Goal: Task Accomplishment & Management: Manage account settings

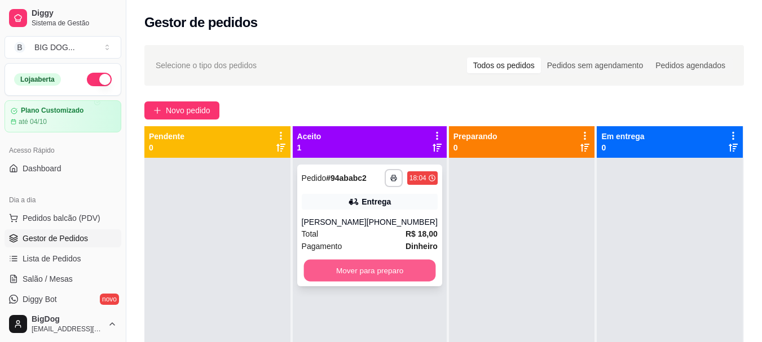
click at [368, 272] on button "Mover para preparo" at bounding box center [369, 271] width 132 height 22
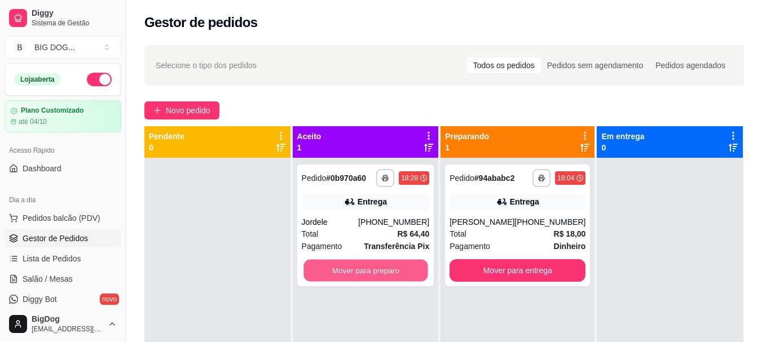
click at [368, 272] on button "Mover para preparo" at bounding box center [365, 271] width 124 height 22
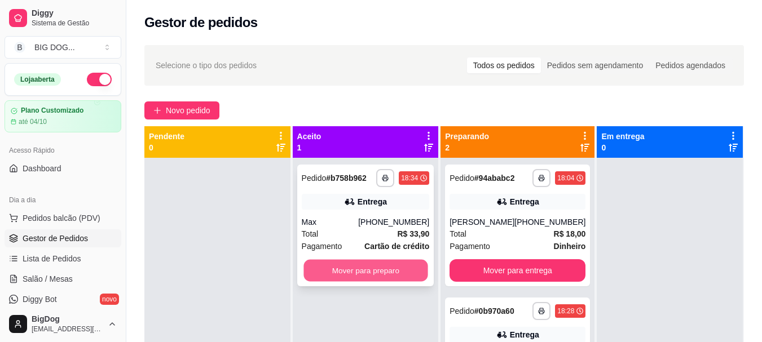
click at [351, 263] on button "Mover para preparo" at bounding box center [365, 271] width 124 height 22
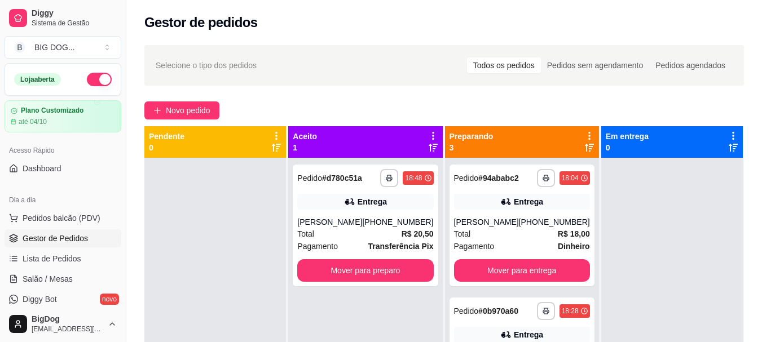
click at [351, 263] on button "Mover para preparo" at bounding box center [365, 270] width 136 height 23
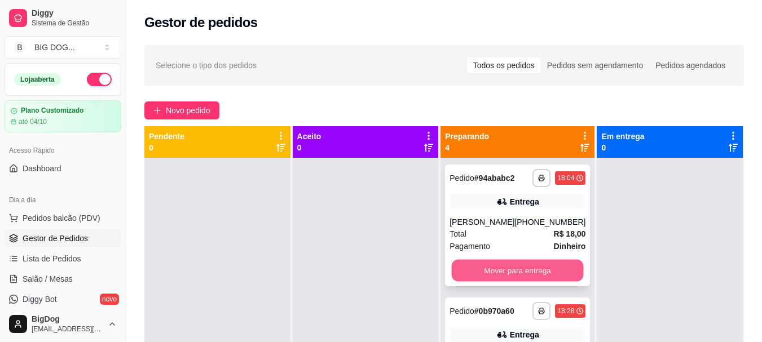
click at [513, 264] on button "Mover para entrega" at bounding box center [518, 271] width 132 height 22
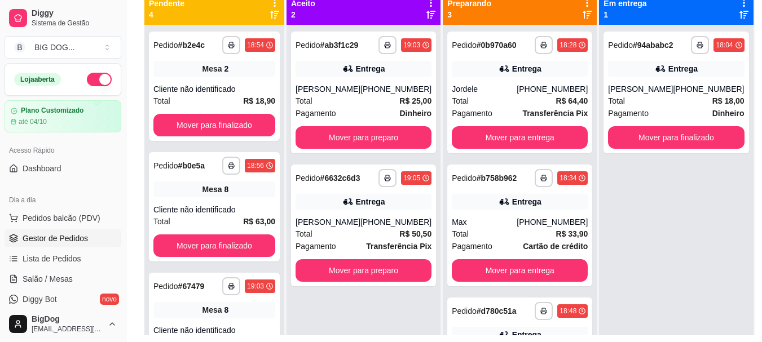
scroll to position [68, 0]
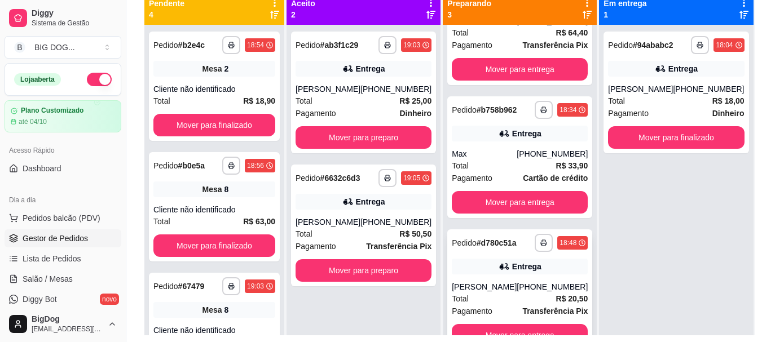
click at [552, 284] on div "[PHONE_NUMBER]" at bounding box center [552, 286] width 71 height 11
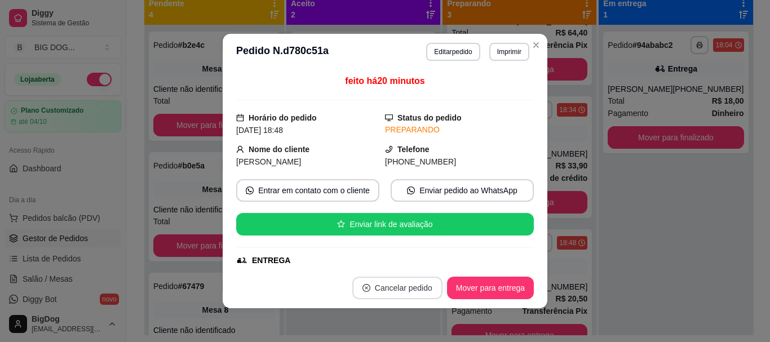
click at [417, 283] on button "Cancelar pedido" at bounding box center [397, 288] width 90 height 23
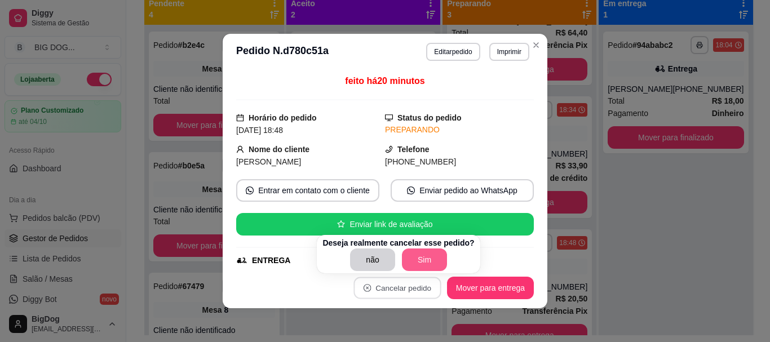
click at [419, 262] on button "Sim" at bounding box center [424, 260] width 45 height 23
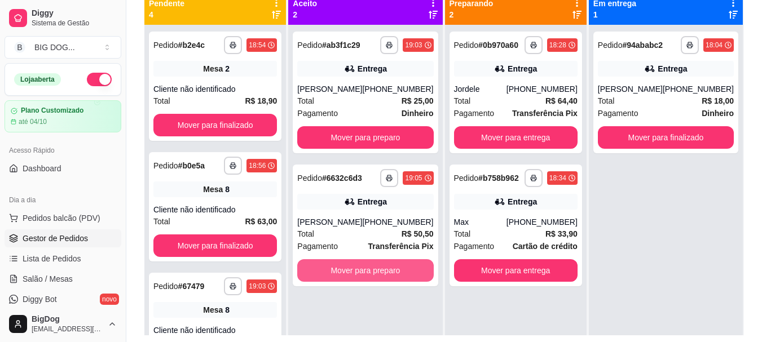
scroll to position [0, 0]
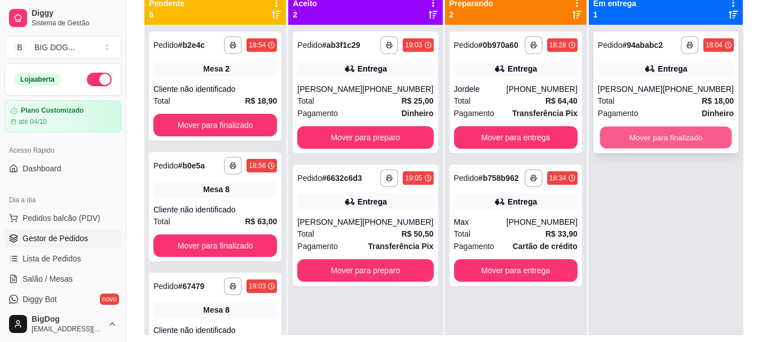
click at [661, 140] on button "Mover para finalizado" at bounding box center [665, 138] width 132 height 22
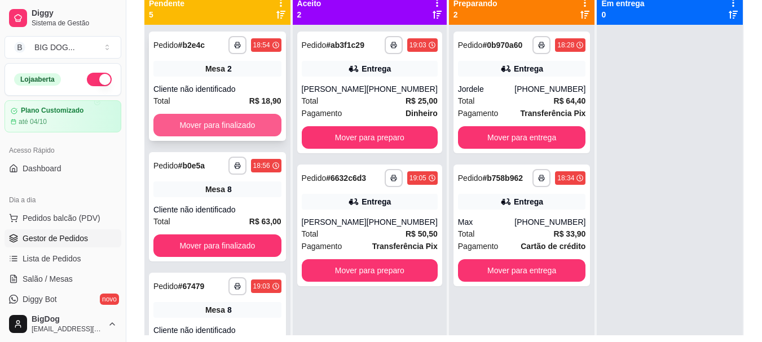
click at [211, 127] on button "Mover para finalizado" at bounding box center [217, 125] width 128 height 23
click at [211, 127] on button "Mover para finalizado" at bounding box center [217, 125] width 124 height 22
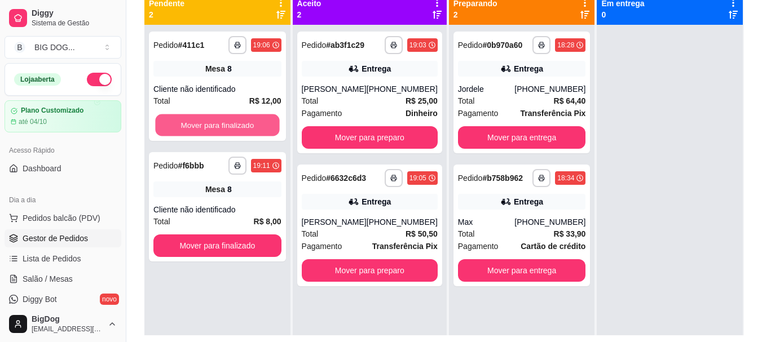
click at [211, 127] on button "Mover para finalizado" at bounding box center [217, 125] width 124 height 22
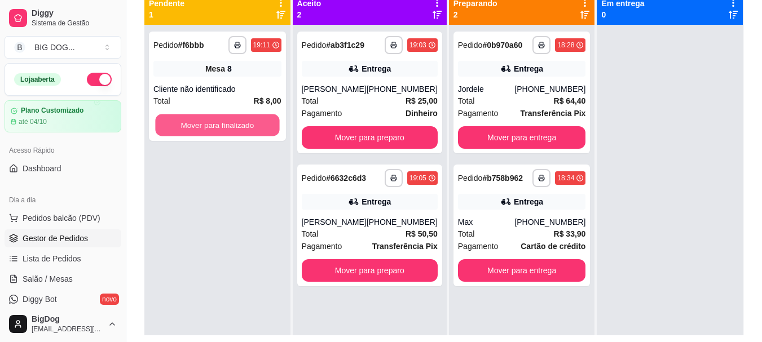
click at [211, 127] on button "Mover para finalizado" at bounding box center [217, 125] width 124 height 22
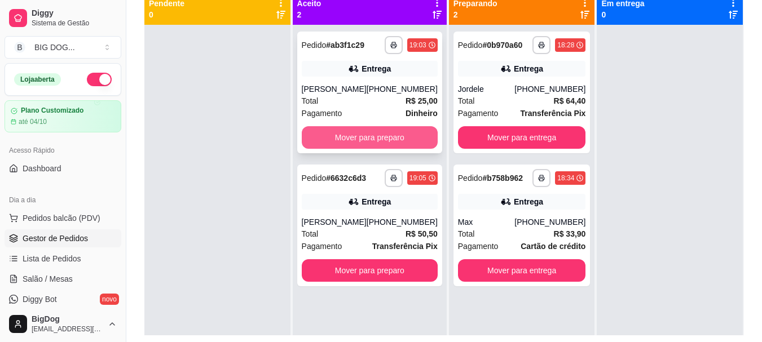
click at [412, 141] on button "Mover para preparo" at bounding box center [370, 137] width 136 height 23
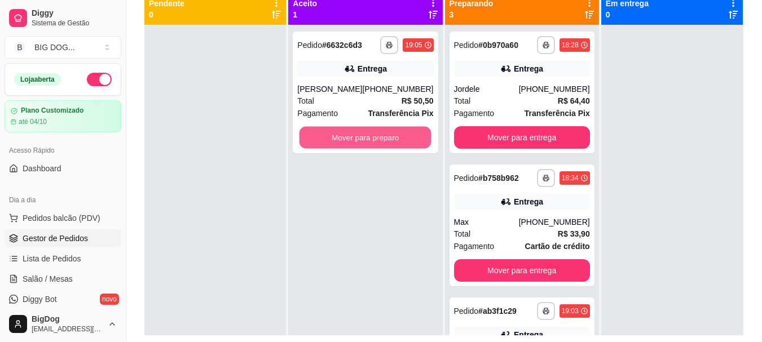
click at [412, 141] on button "Mover para preparo" at bounding box center [365, 138] width 132 height 22
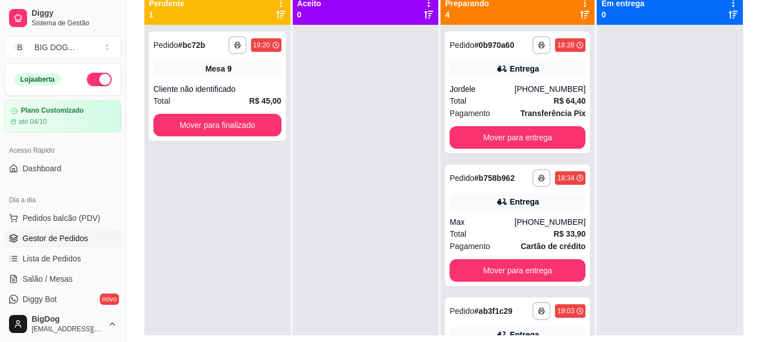
scroll to position [32, 0]
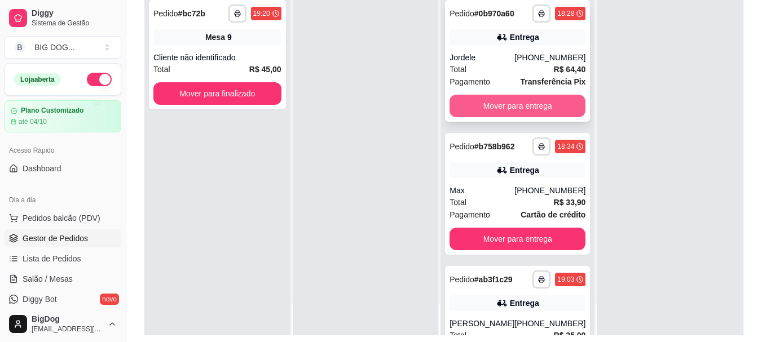
click at [531, 112] on button "Mover para entrega" at bounding box center [517, 106] width 136 height 23
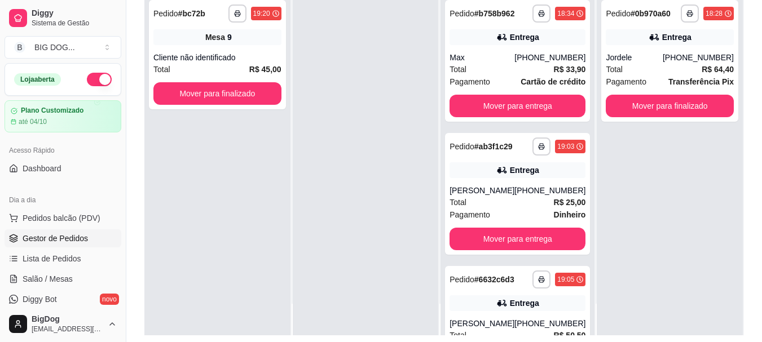
scroll to position [68, 0]
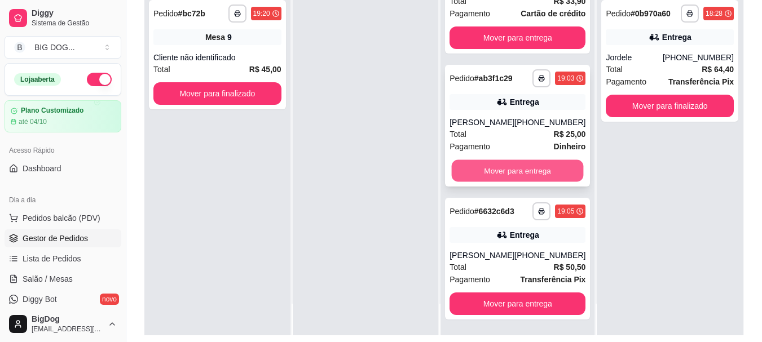
click at [532, 163] on button "Mover para entrega" at bounding box center [518, 171] width 132 height 22
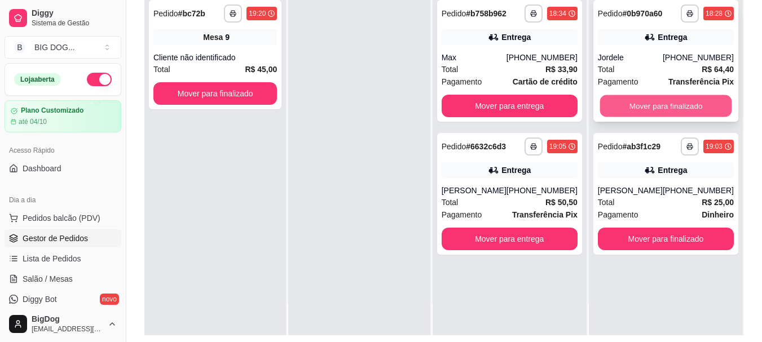
click at [657, 105] on button "Mover para finalizado" at bounding box center [665, 106] width 132 height 22
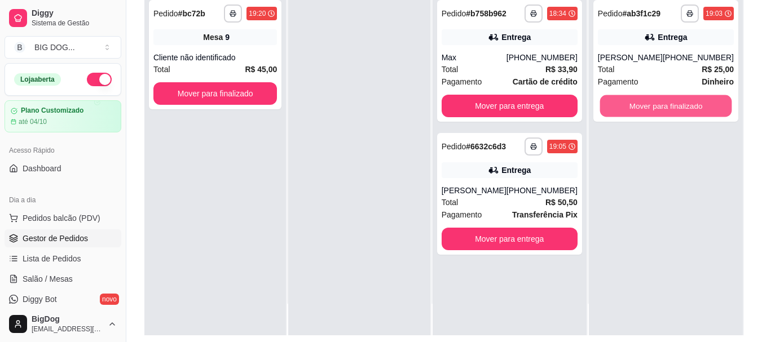
click at [657, 105] on button "Mover para finalizado" at bounding box center [665, 106] width 132 height 22
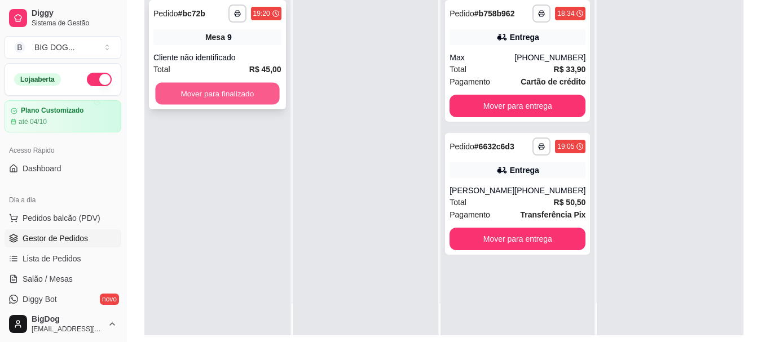
click at [227, 92] on button "Mover para finalizado" at bounding box center [217, 94] width 124 height 22
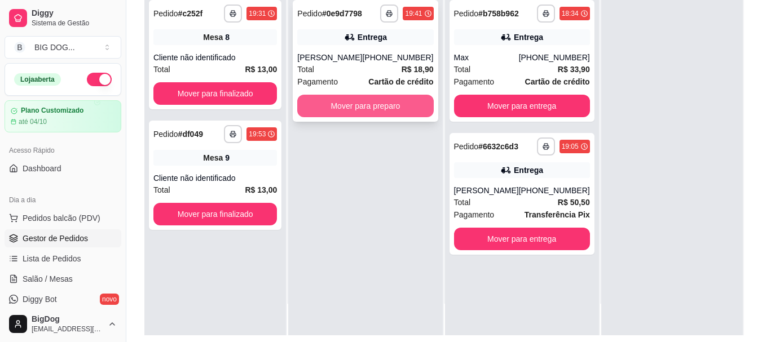
click at [398, 97] on button "Mover para preparo" at bounding box center [365, 106] width 136 height 23
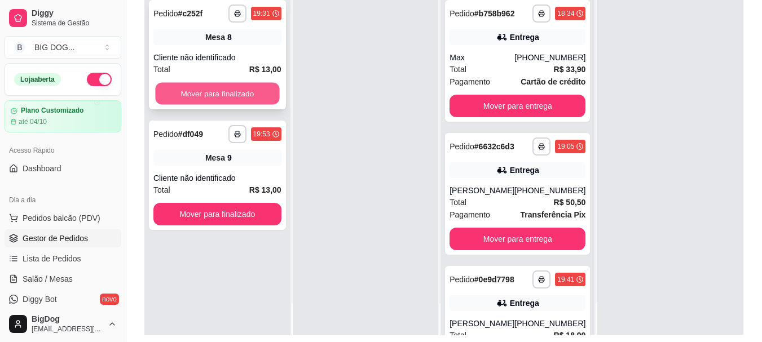
click at [266, 96] on button "Mover para finalizado" at bounding box center [217, 94] width 124 height 22
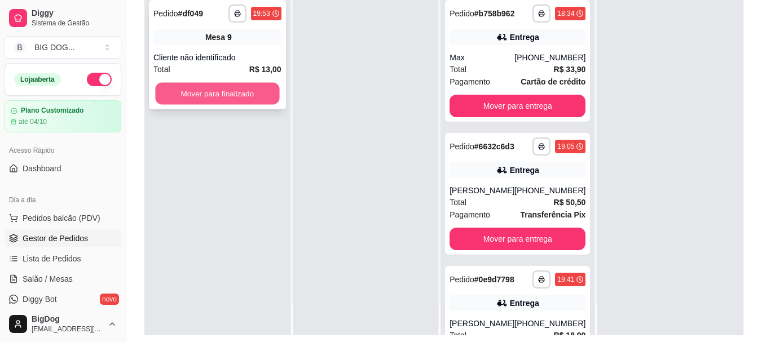
click at [248, 103] on button "Mover para finalizado" at bounding box center [217, 94] width 124 height 22
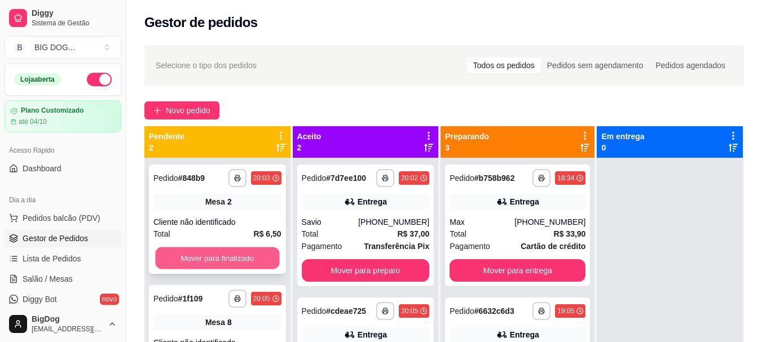
click at [212, 250] on button "Mover para finalizado" at bounding box center [217, 259] width 124 height 22
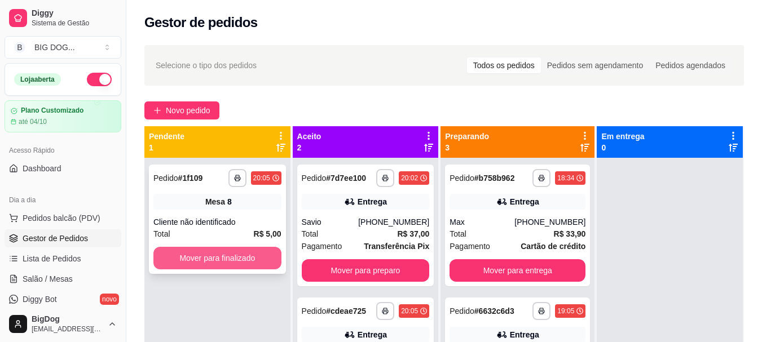
click at [211, 258] on button "Mover para finalizado" at bounding box center [217, 258] width 128 height 23
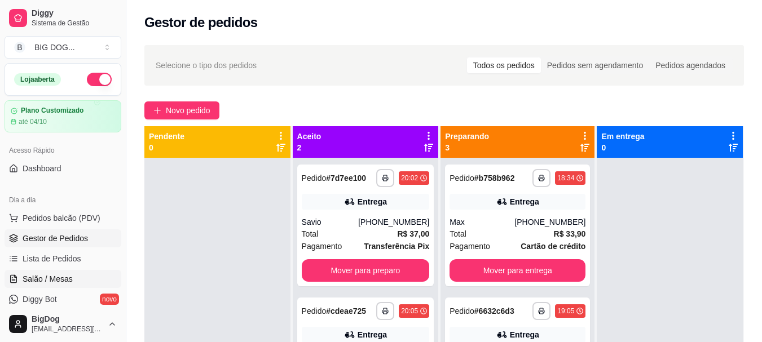
click at [50, 277] on span "Salão / Mesas" at bounding box center [48, 278] width 50 height 11
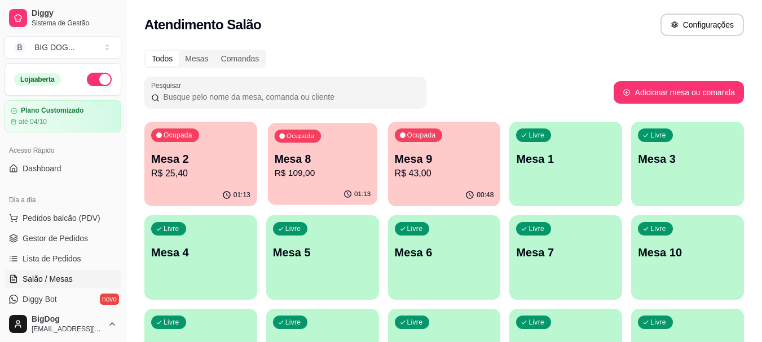
click at [336, 184] on button "Ocupada Mesa 8 R$ 109,00 01:13" at bounding box center [322, 164] width 109 height 82
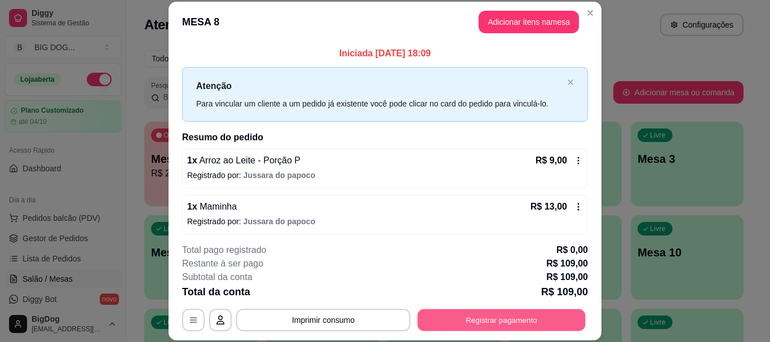
click at [486, 322] on button "Registrar pagamento" at bounding box center [502, 321] width 168 height 22
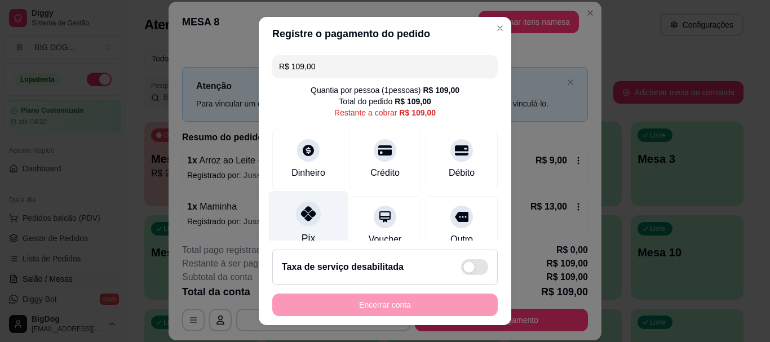
click at [301, 219] on icon at bounding box center [308, 214] width 15 height 15
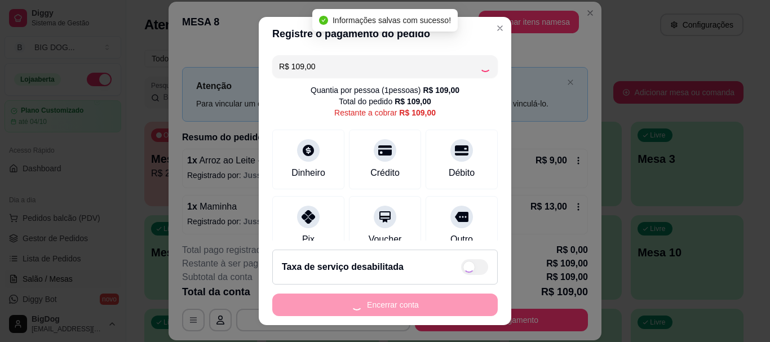
type input "R$ 0,00"
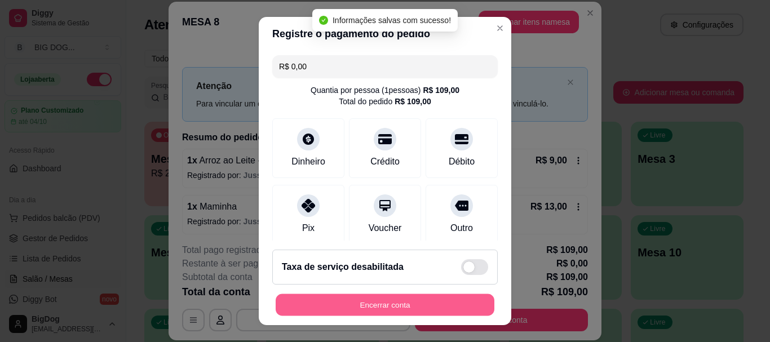
click at [332, 299] on button "Encerrar conta" at bounding box center [385, 305] width 219 height 22
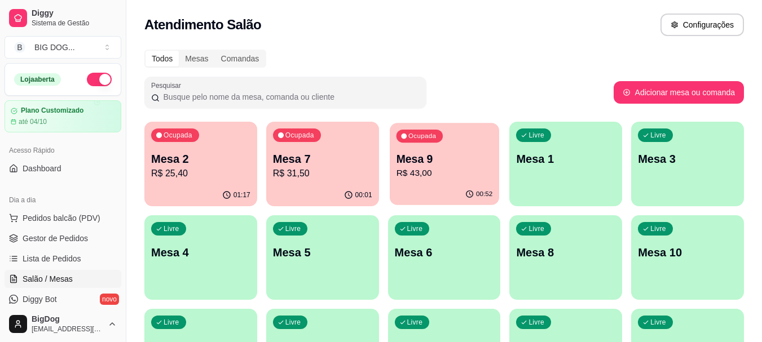
click at [447, 152] on p "Mesa 9" at bounding box center [444, 159] width 96 height 15
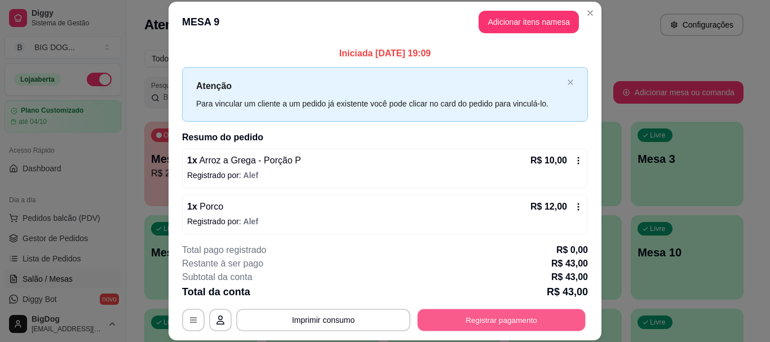
click at [498, 314] on button "Registrar pagamento" at bounding box center [502, 321] width 168 height 22
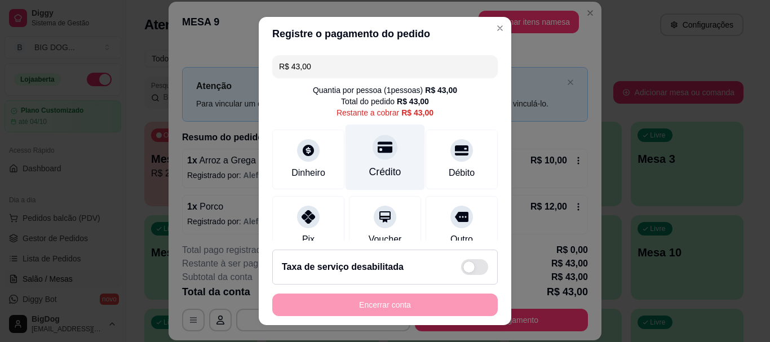
click at [378, 147] on icon at bounding box center [385, 147] width 15 height 11
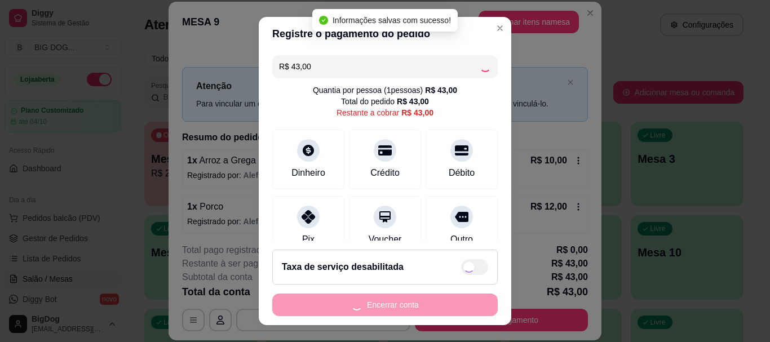
type input "R$ 0,00"
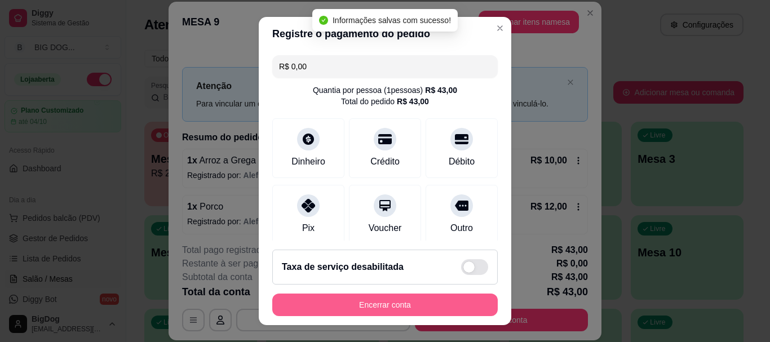
click at [398, 306] on button "Encerrar conta" at bounding box center [385, 305] width 226 height 23
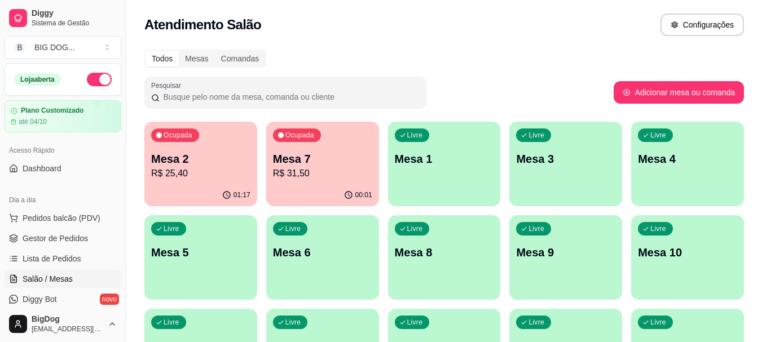
click at [218, 184] on div "01:17" at bounding box center [200, 195] width 113 height 22
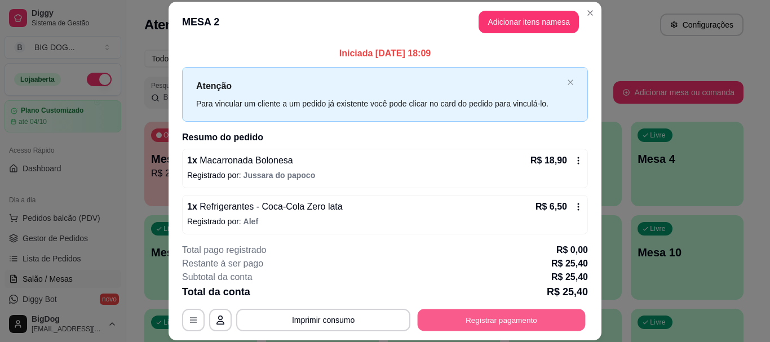
click at [488, 322] on button "Registrar pagamento" at bounding box center [502, 321] width 168 height 22
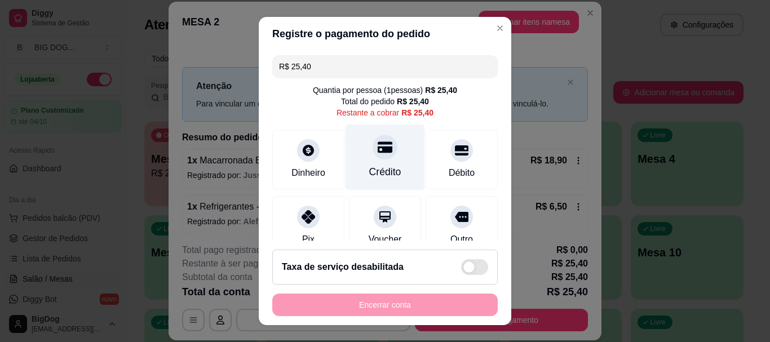
click at [358, 161] on div "Crédito" at bounding box center [386, 158] width 80 height 66
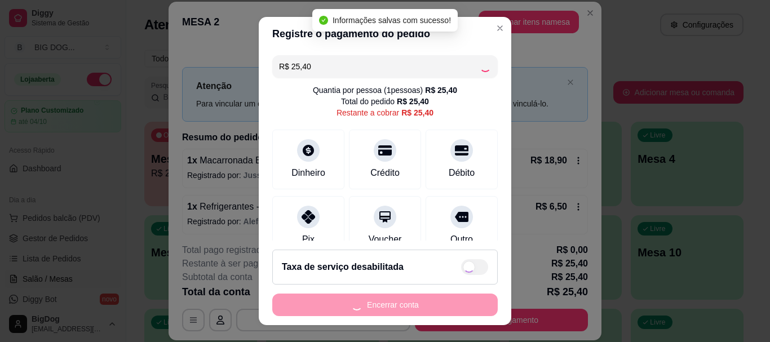
type input "R$ 0,00"
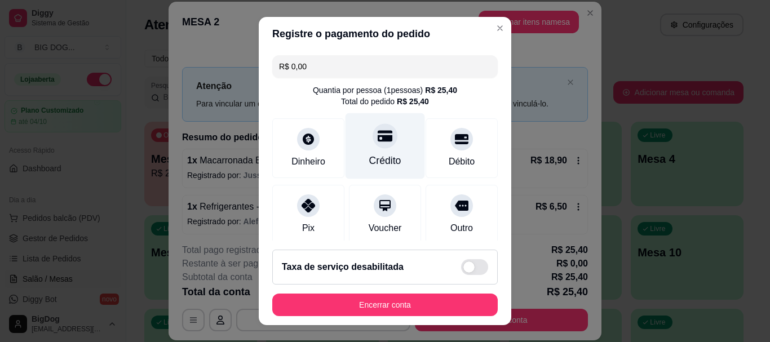
click at [378, 139] on icon at bounding box center [385, 136] width 15 height 11
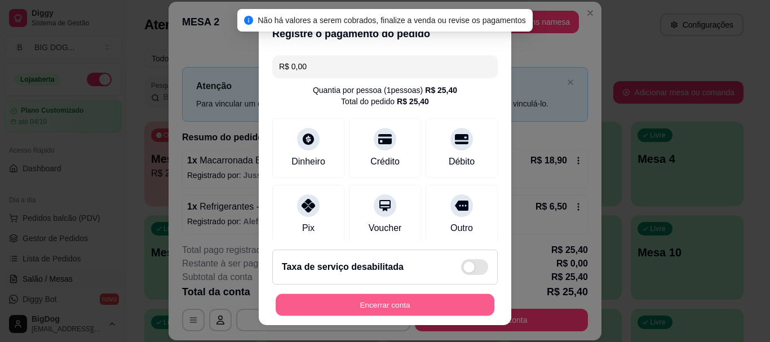
click at [392, 300] on button "Encerrar conta" at bounding box center [385, 305] width 219 height 22
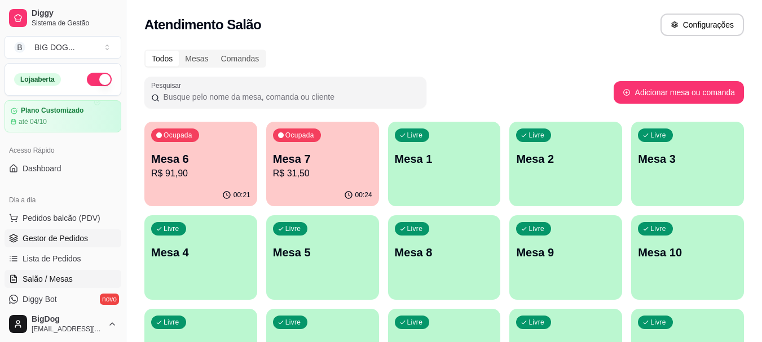
click at [60, 238] on span "Gestor de Pedidos" at bounding box center [55, 238] width 65 height 11
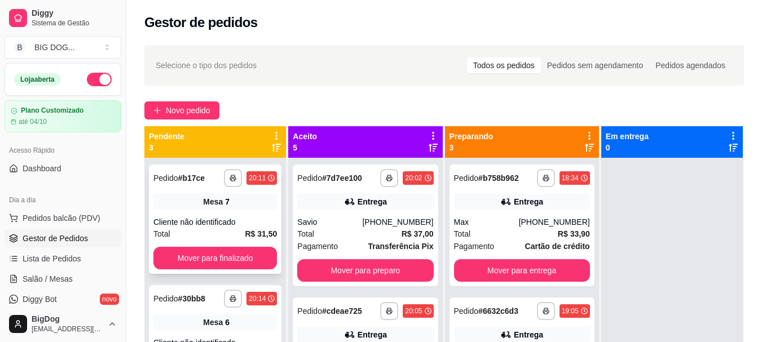
click at [246, 214] on div "**********" at bounding box center [215, 219] width 133 height 109
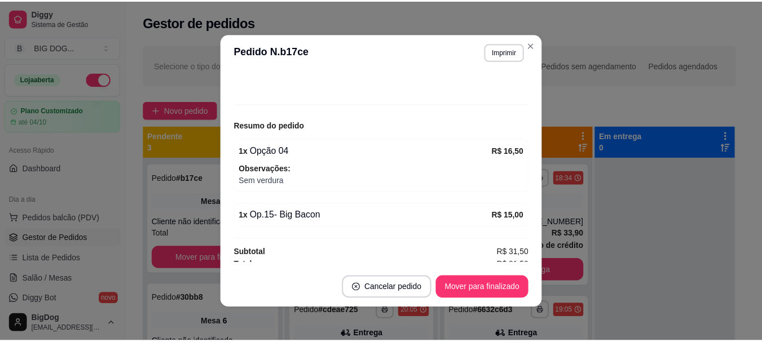
scroll to position [106, 0]
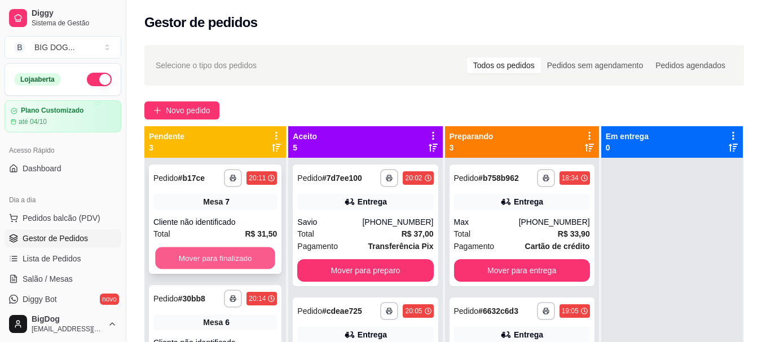
click at [234, 256] on button "Mover para finalizado" at bounding box center [215, 259] width 120 height 22
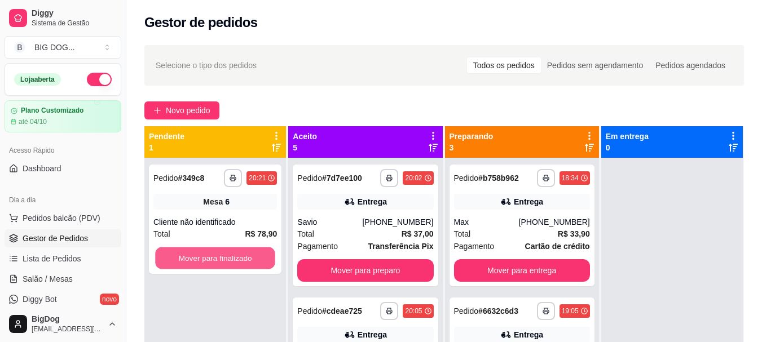
click at [234, 256] on button "Mover para finalizado" at bounding box center [215, 259] width 120 height 22
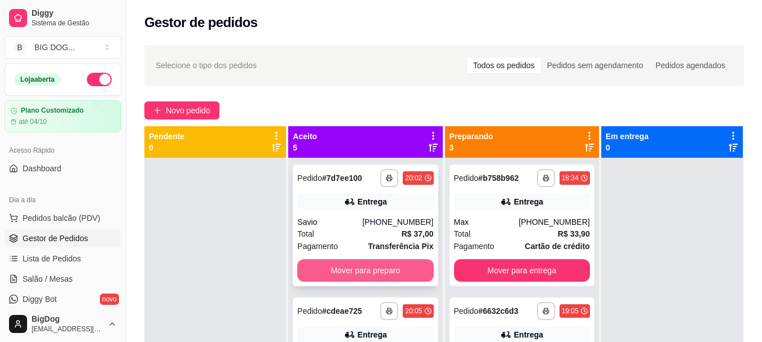
click at [389, 270] on button "Mover para preparo" at bounding box center [365, 270] width 136 height 23
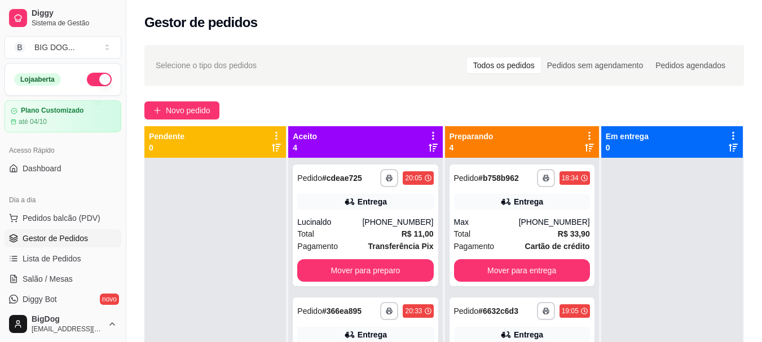
scroll to position [201, 0]
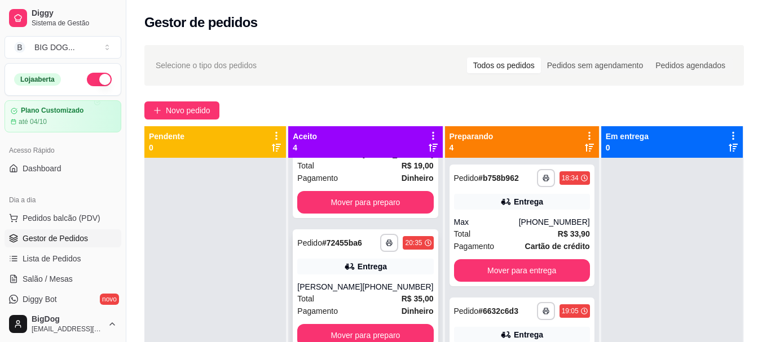
click at [401, 294] on strong "R$ 35,00" at bounding box center [417, 298] width 32 height 9
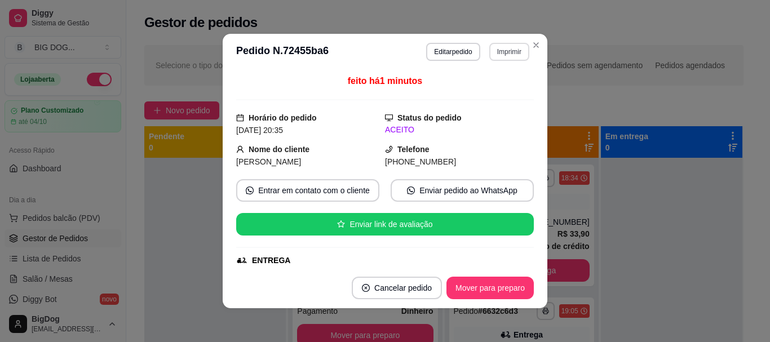
click at [499, 49] on button "Imprimir" at bounding box center [509, 52] width 40 height 18
click at [492, 90] on button "IMPRESSORA" at bounding box center [484, 90] width 79 height 17
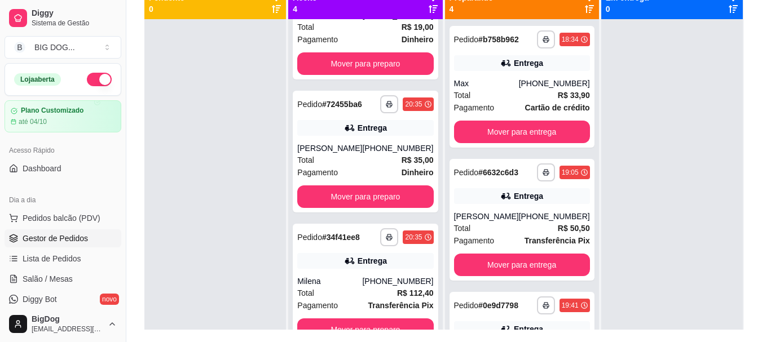
scroll to position [172, 0]
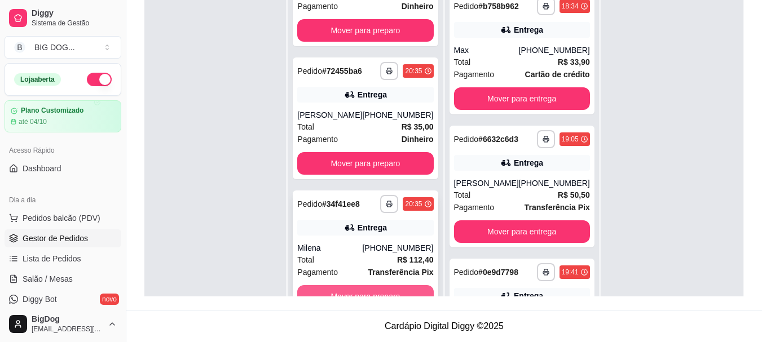
click at [385, 291] on button "Mover para preparo" at bounding box center [365, 296] width 136 height 23
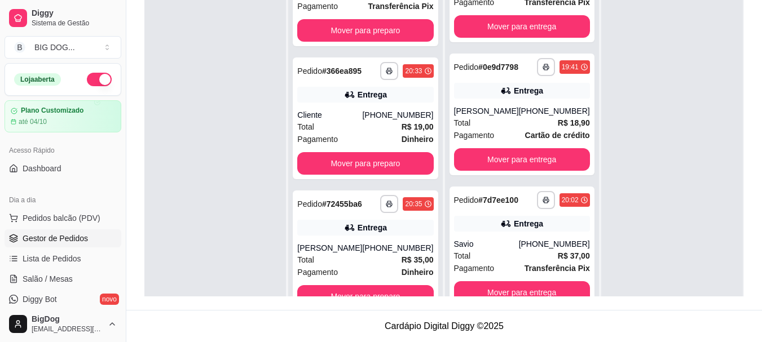
scroll to position [334, 0]
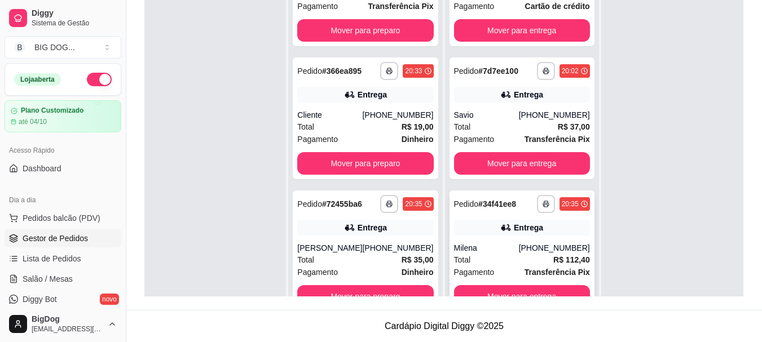
click at [545, 245] on div "[PHONE_NUMBER]" at bounding box center [554, 247] width 71 height 11
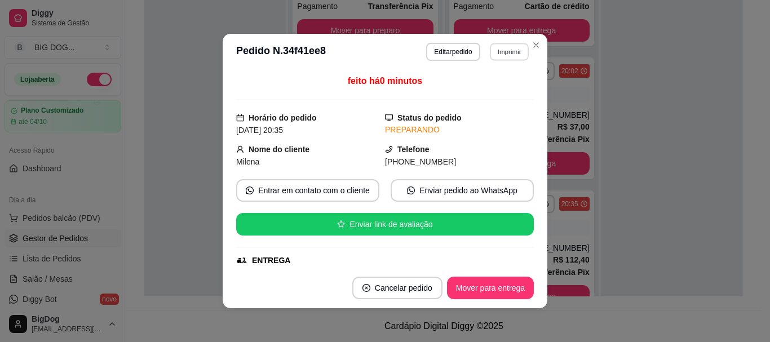
click at [510, 49] on button "Imprimir" at bounding box center [509, 51] width 39 height 17
click at [491, 93] on button "IMPRESSORA" at bounding box center [485, 91] width 82 height 18
click at [528, 74] on div "feito há 0 minutos Horário do pedido [DATE] 20:35 Status do pedido PREPARANDO N…" at bounding box center [385, 169] width 325 height 198
click at [512, 56] on button "Imprimir" at bounding box center [509, 52] width 40 height 18
click at [487, 86] on button "IMPRESSORA" at bounding box center [485, 91] width 82 height 18
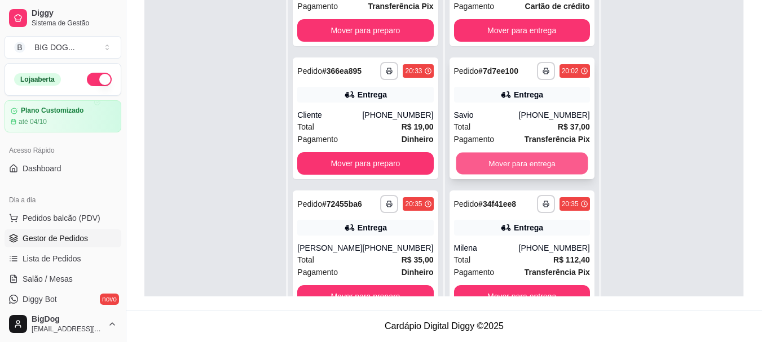
click at [518, 153] on button "Mover para entrega" at bounding box center [522, 164] width 132 height 22
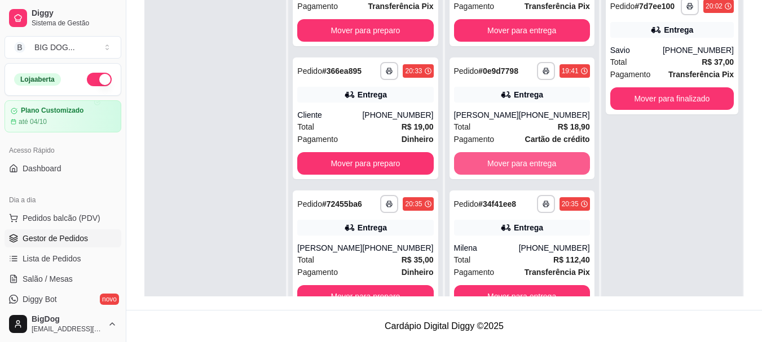
scroll to position [201, 0]
click at [548, 164] on button "Mover para entrega" at bounding box center [522, 164] width 132 height 22
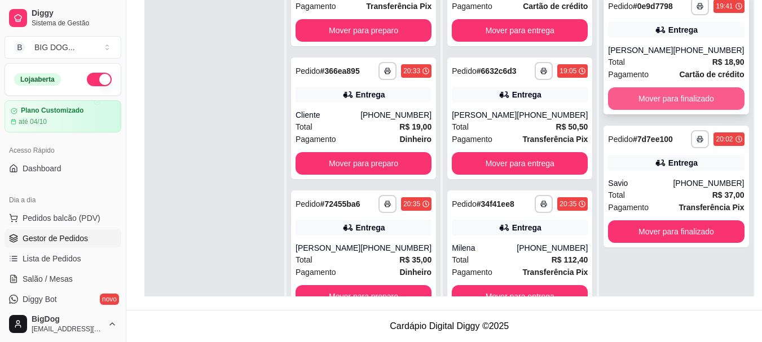
scroll to position [68, 0]
click at [634, 103] on button "Mover para finalizado" at bounding box center [676, 99] width 132 height 22
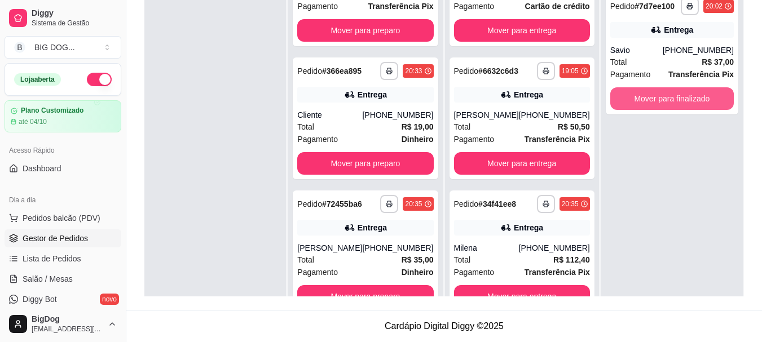
click at [634, 103] on button "Mover para finalizado" at bounding box center [671, 98] width 123 height 23
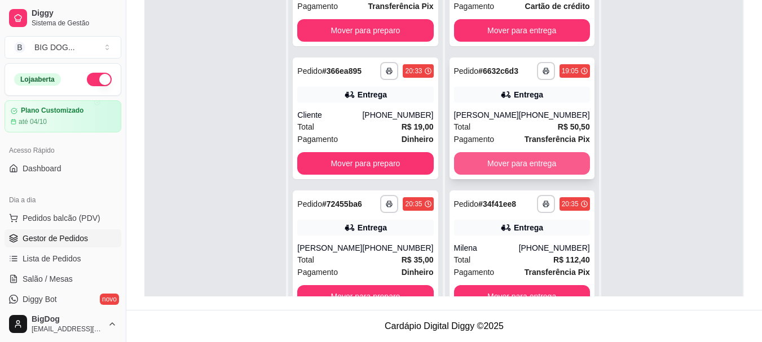
click at [466, 165] on button "Mover para entrega" at bounding box center [522, 163] width 136 height 23
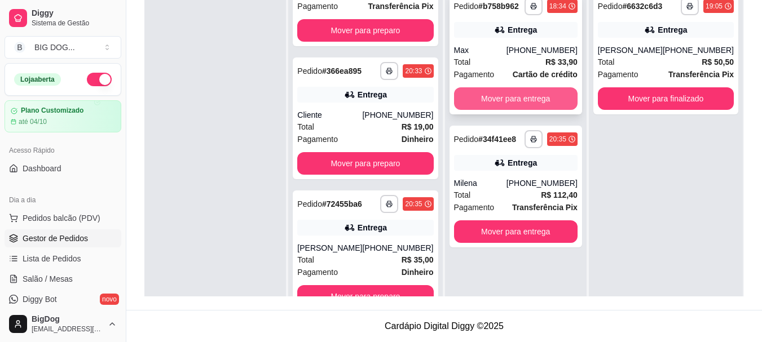
click at [536, 102] on button "Mover para entrega" at bounding box center [515, 98] width 123 height 23
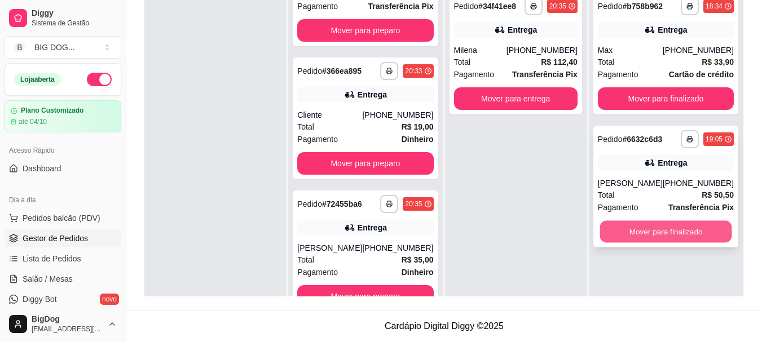
click at [612, 224] on button "Mover para finalizado" at bounding box center [665, 232] width 132 height 22
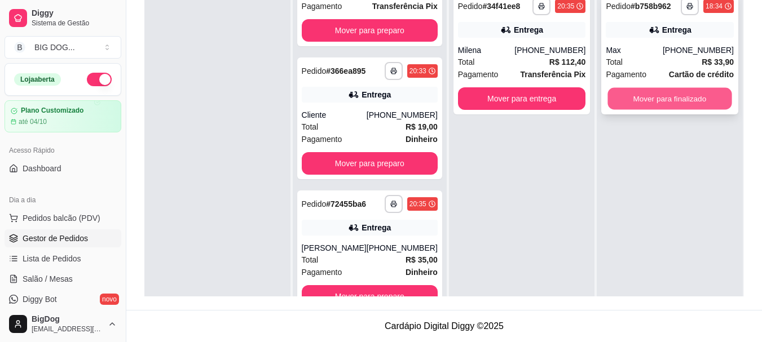
click at [639, 99] on button "Mover para finalizado" at bounding box center [670, 99] width 124 height 22
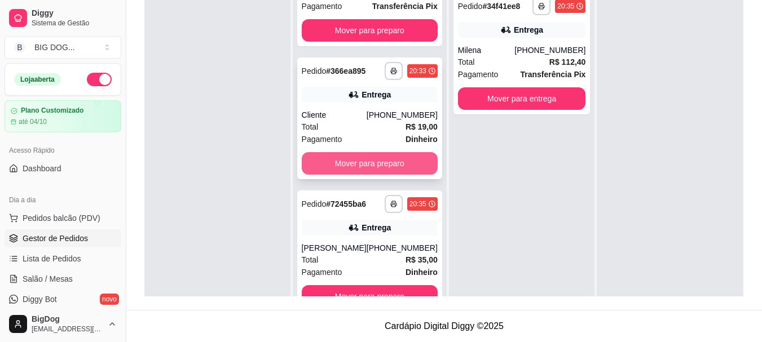
click at [403, 167] on button "Mover para preparo" at bounding box center [370, 163] width 136 height 23
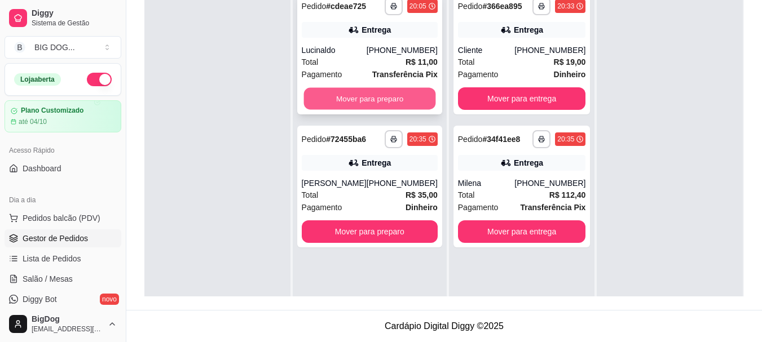
click at [381, 94] on button "Mover para preparo" at bounding box center [369, 99] width 132 height 22
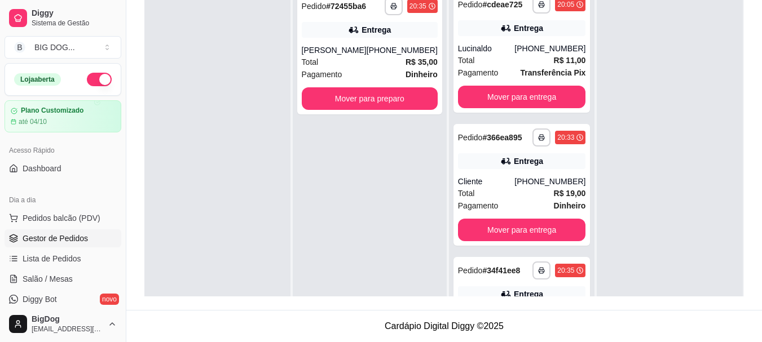
scroll to position [68, 0]
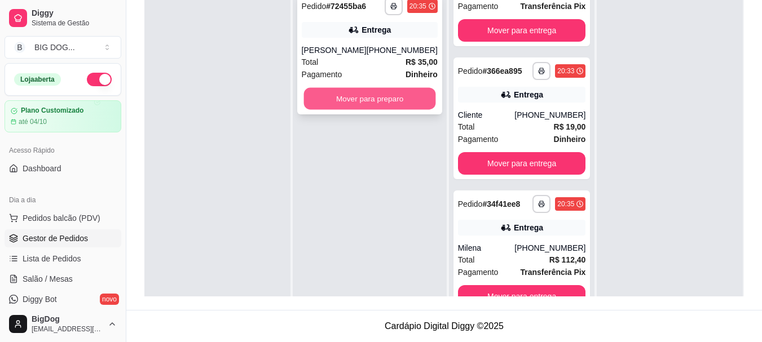
click at [371, 93] on button "Mover para preparo" at bounding box center [369, 99] width 132 height 22
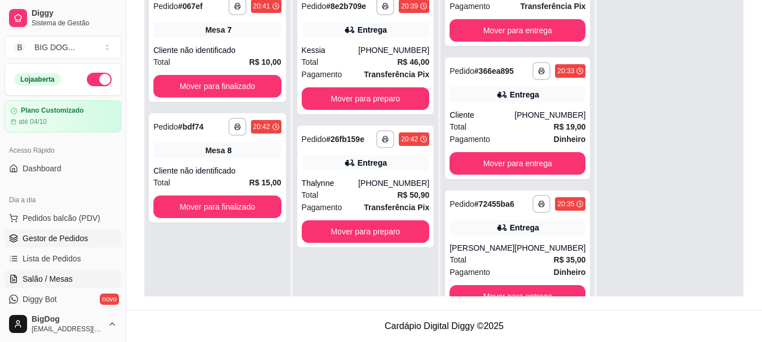
click at [54, 277] on span "Salão / Mesas" at bounding box center [48, 278] width 50 height 11
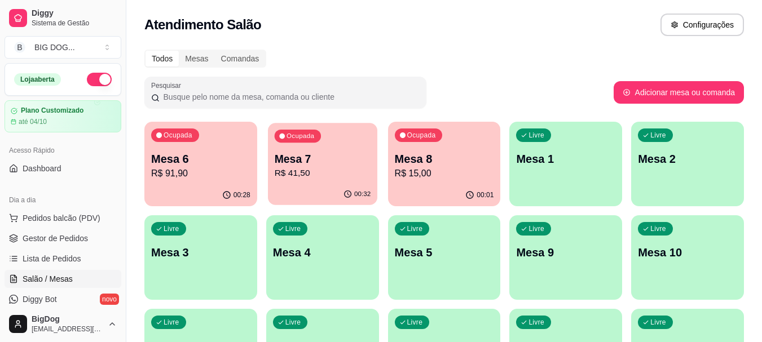
click at [311, 159] on p "Mesa 7" at bounding box center [322, 159] width 96 height 15
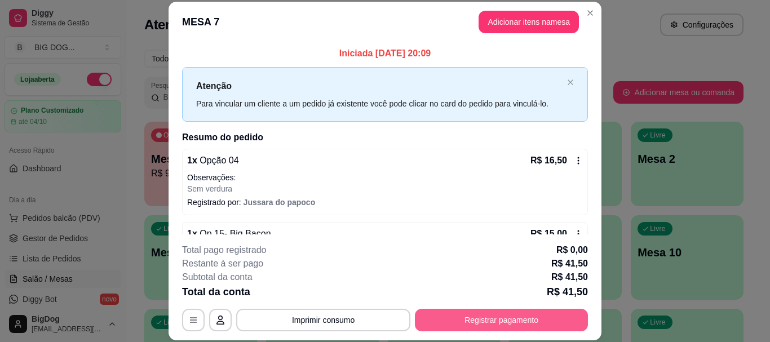
click at [457, 317] on button "Registrar pagamento" at bounding box center [501, 320] width 173 height 23
click at [445, 320] on button "Registrar pagamento" at bounding box center [501, 320] width 173 height 23
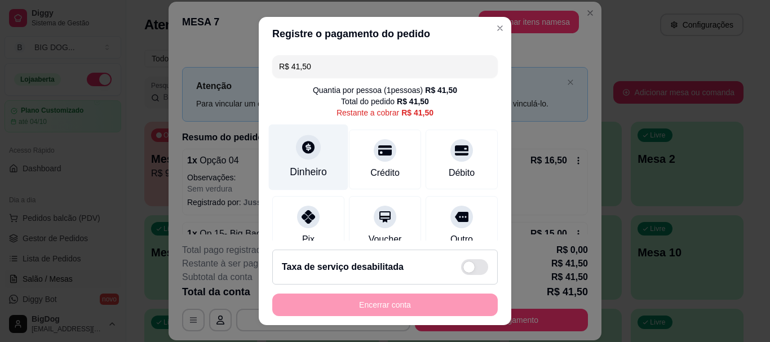
click at [302, 171] on div "Dinheiro" at bounding box center [308, 172] width 37 height 15
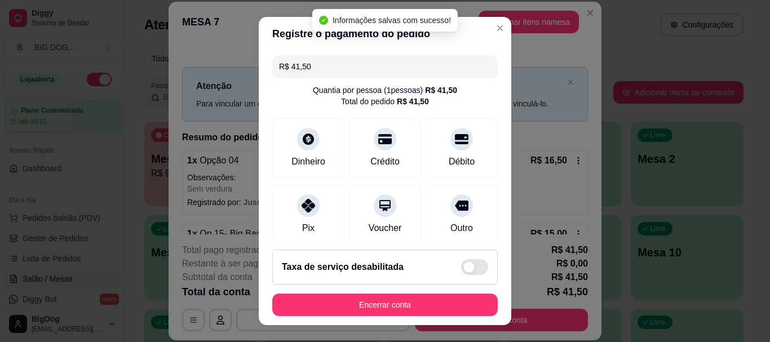
type input "R$ 0,00"
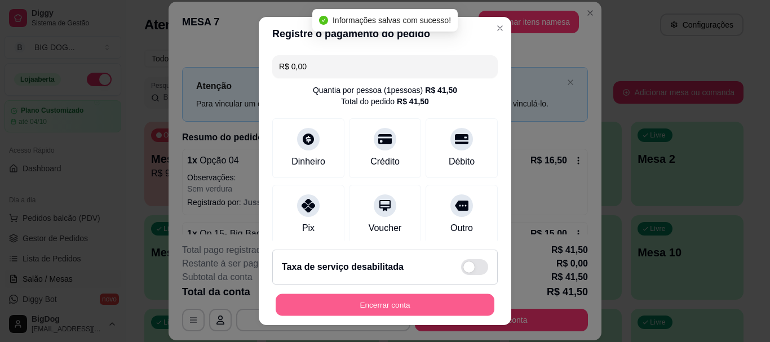
click at [364, 301] on button "Encerrar conta" at bounding box center [385, 305] width 219 height 22
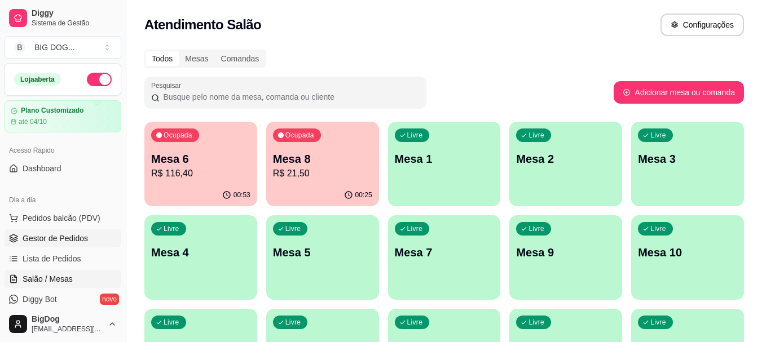
click at [72, 240] on span "Gestor de Pedidos" at bounding box center [55, 238] width 65 height 11
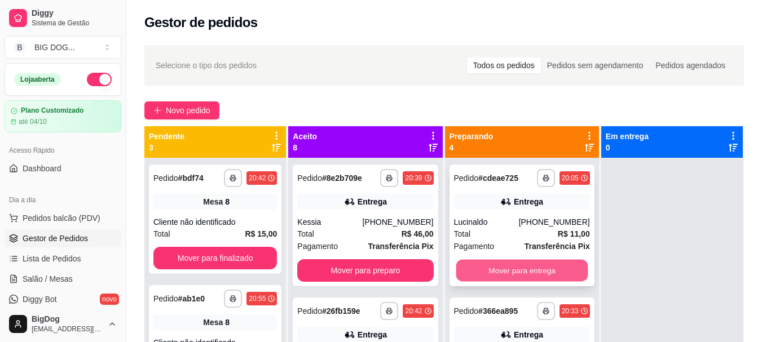
click at [508, 272] on button "Mover para entrega" at bounding box center [522, 271] width 132 height 22
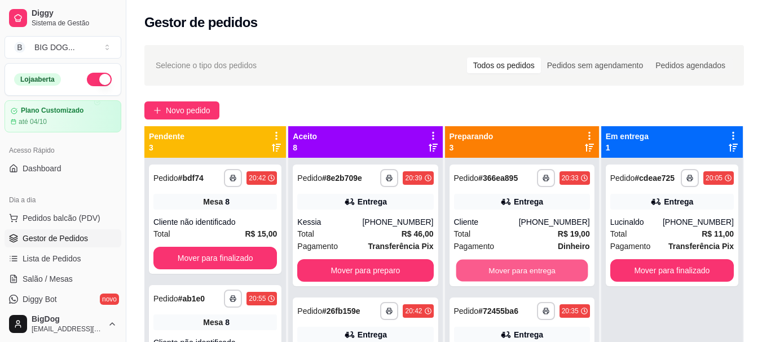
click at [508, 272] on button "Mover para entrega" at bounding box center [522, 271] width 132 height 22
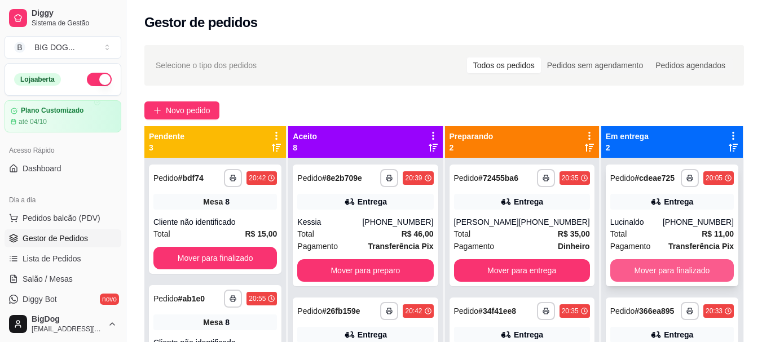
click at [652, 266] on button "Mover para finalizado" at bounding box center [671, 270] width 123 height 23
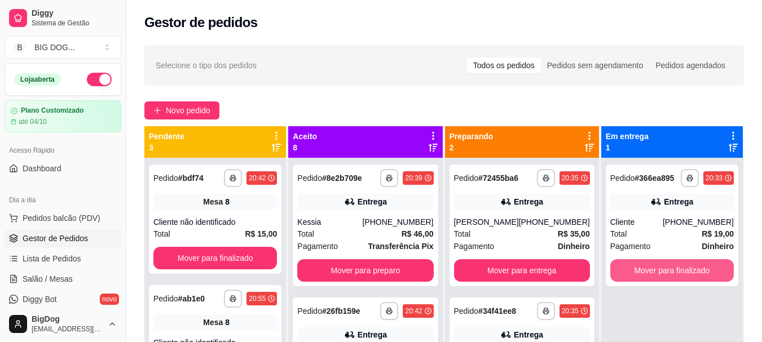
click at [652, 266] on button "Mover para finalizado" at bounding box center [671, 270] width 123 height 23
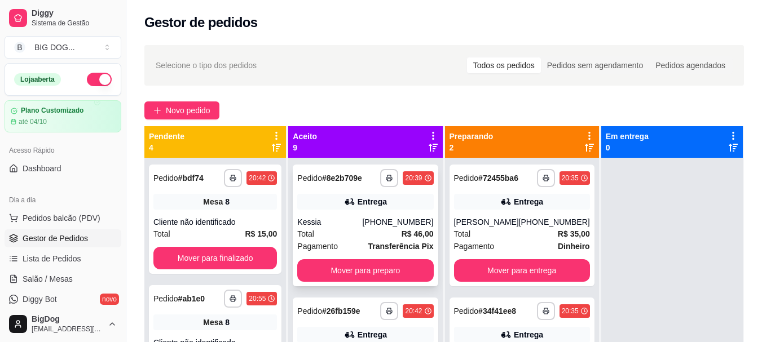
click at [401, 230] on strong "R$ 46,00" at bounding box center [417, 234] width 32 height 9
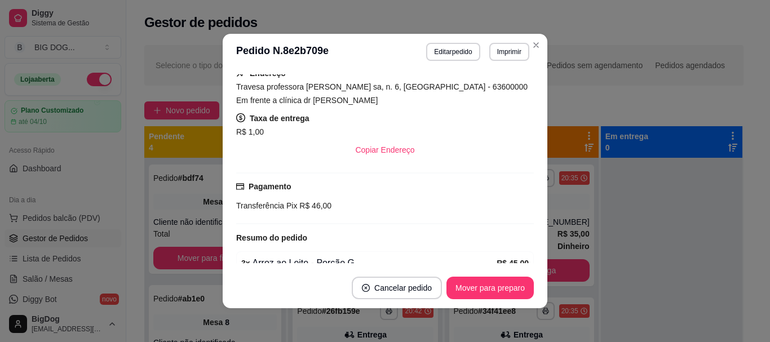
scroll to position [263, 0]
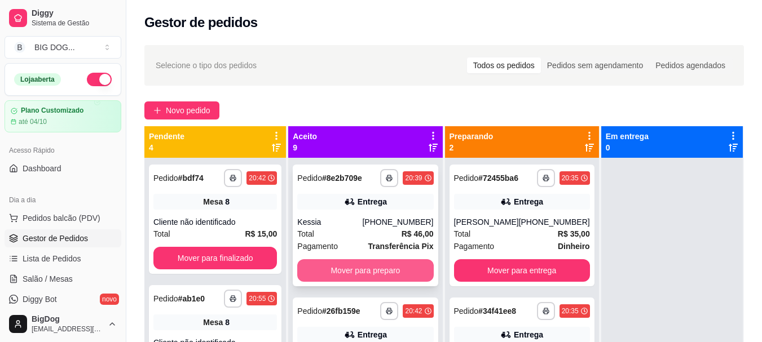
click at [377, 265] on button "Mover para preparo" at bounding box center [365, 270] width 136 height 23
click at [377, 265] on button "Mover para preparo" at bounding box center [365, 271] width 132 height 22
click at [373, 279] on button "Mover para preparo" at bounding box center [365, 270] width 136 height 23
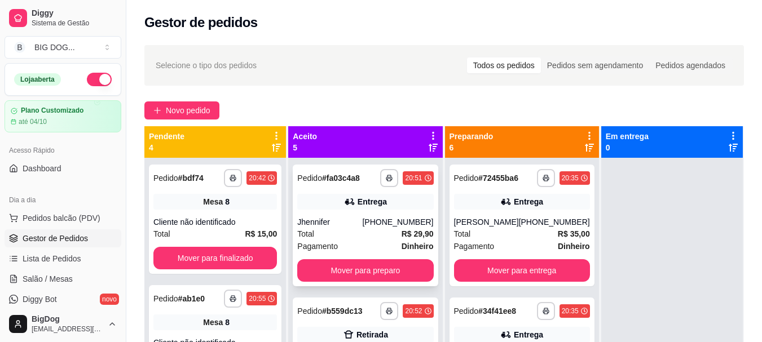
click at [401, 237] on strong "R$ 29,90" at bounding box center [417, 234] width 32 height 9
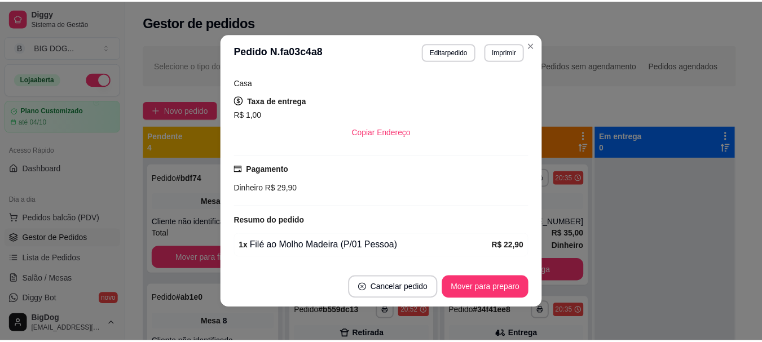
scroll to position [284, 0]
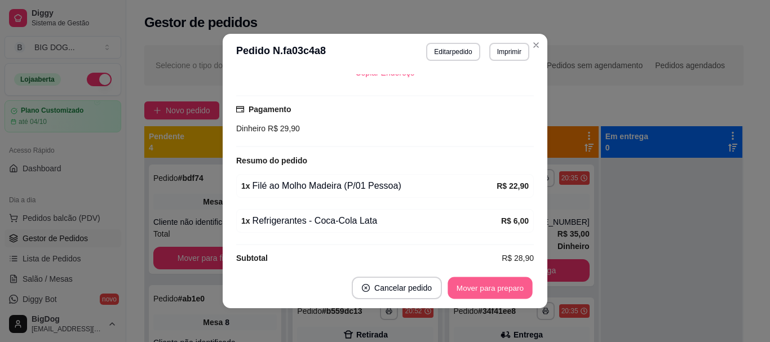
click at [486, 280] on button "Mover para preparo" at bounding box center [490, 288] width 85 height 22
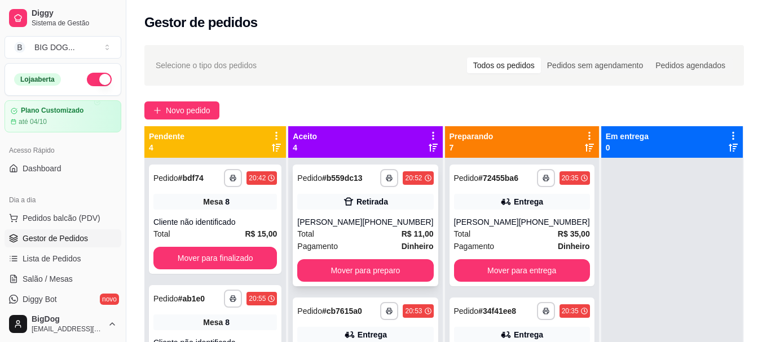
click at [382, 248] on div "Pagamento Dinheiro" at bounding box center [365, 246] width 136 height 12
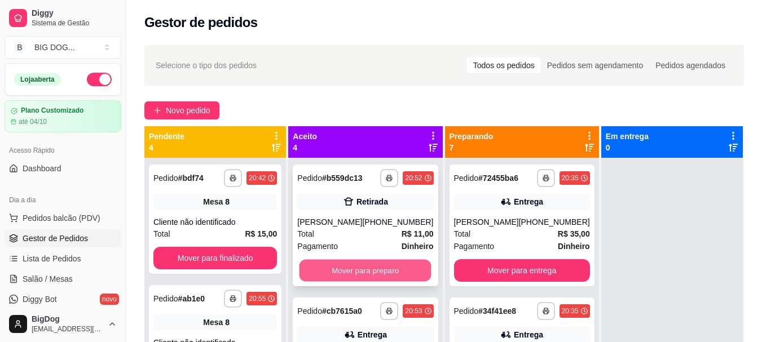
click at [374, 269] on button "Mover para preparo" at bounding box center [365, 271] width 132 height 22
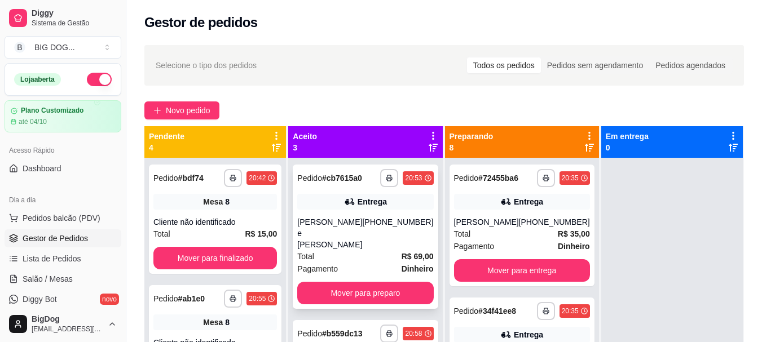
click at [401, 252] on strong "R$ 69,00" at bounding box center [417, 256] width 32 height 9
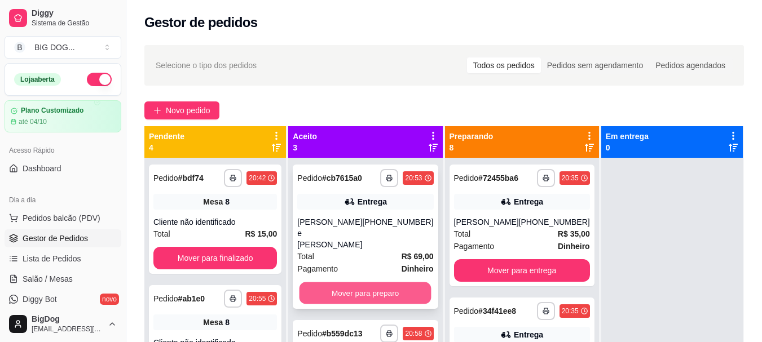
click at [364, 283] on button "Mover para preparo" at bounding box center [365, 294] width 132 height 22
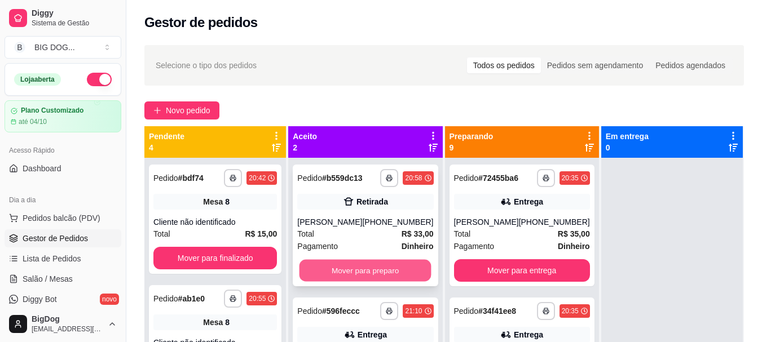
click at [368, 271] on button "Mover para preparo" at bounding box center [365, 271] width 132 height 22
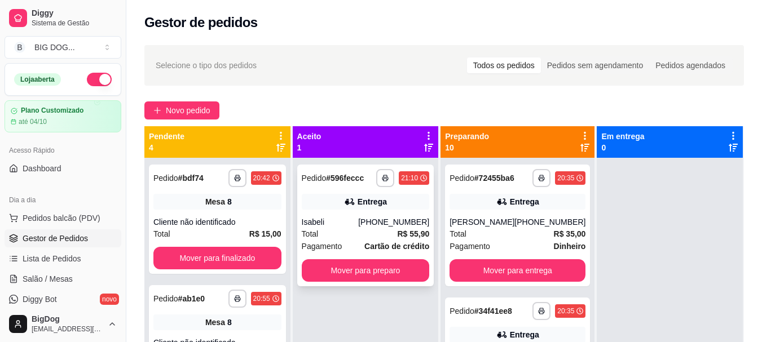
click at [387, 217] on div "[PHONE_NUMBER]" at bounding box center [393, 222] width 71 height 11
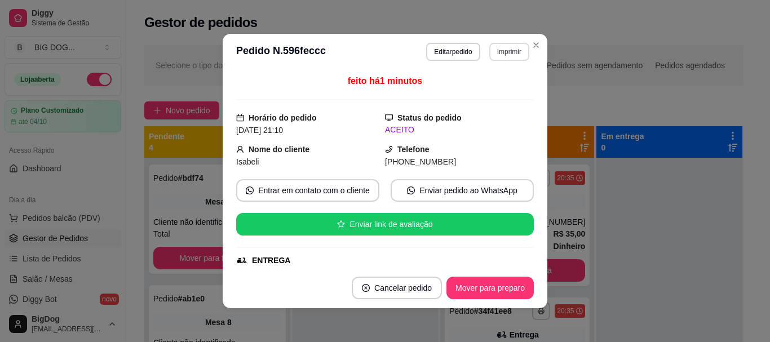
click at [489, 54] on button "Imprimir" at bounding box center [509, 52] width 40 height 18
click at [482, 89] on button "IMPRESSORA" at bounding box center [485, 91] width 82 height 18
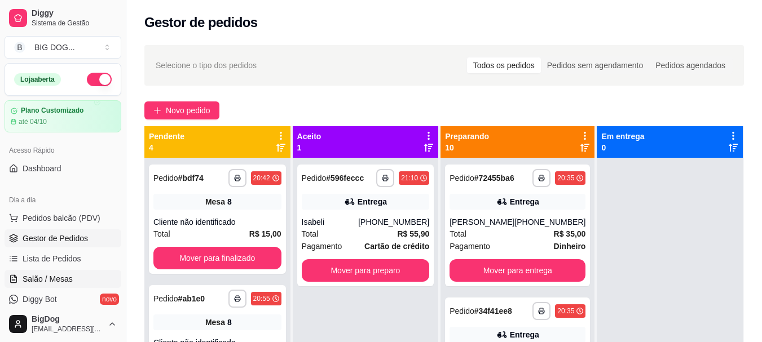
click at [61, 278] on span "Salão / Mesas" at bounding box center [48, 278] width 50 height 11
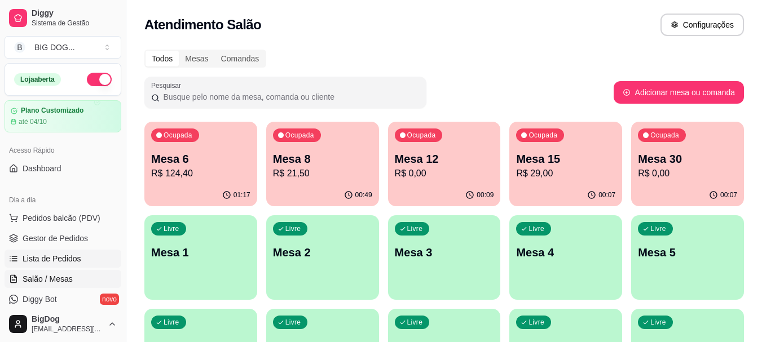
click at [54, 253] on span "Lista de Pedidos" at bounding box center [52, 258] width 59 height 11
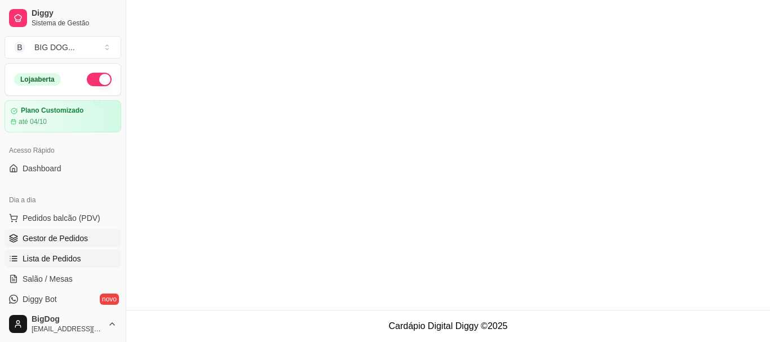
click at [63, 240] on span "Gestor de Pedidos" at bounding box center [55, 238] width 65 height 11
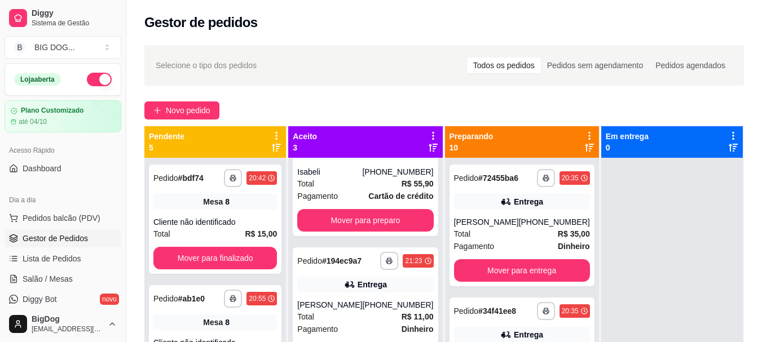
scroll to position [54, 0]
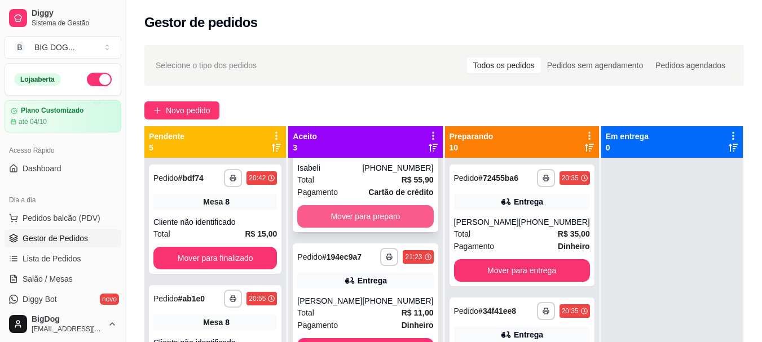
click at [390, 211] on button "Mover para preparo" at bounding box center [365, 216] width 136 height 23
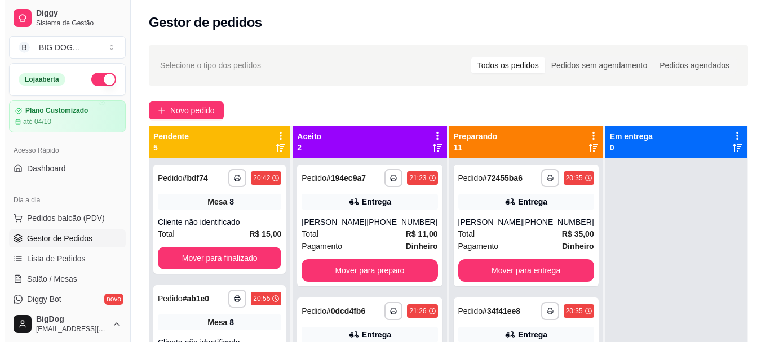
scroll to position [0, 0]
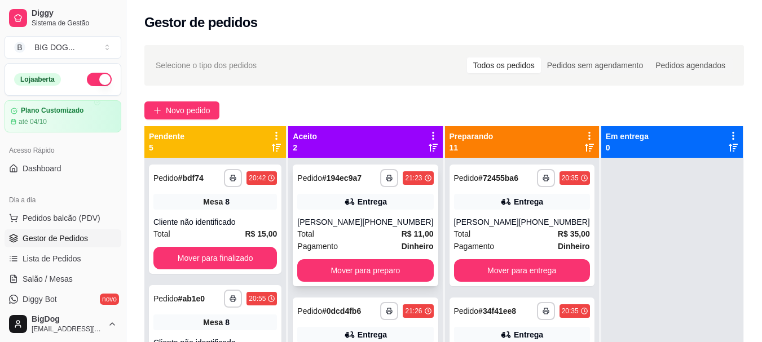
click at [404, 223] on div "[PHONE_NUMBER]" at bounding box center [397, 222] width 71 height 11
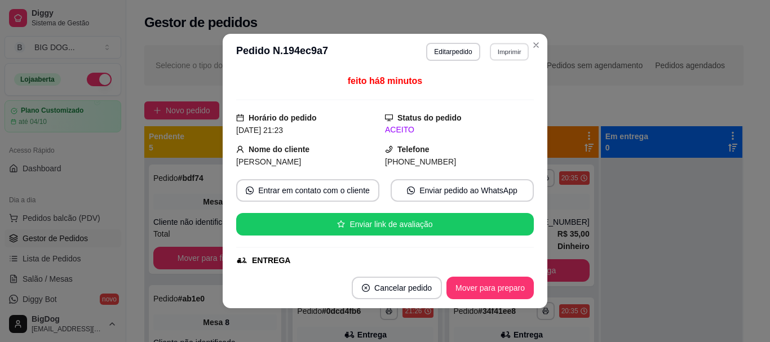
click at [497, 47] on button "Imprimir" at bounding box center [509, 51] width 39 height 17
click at [467, 93] on button "IMPRESSORA" at bounding box center [484, 90] width 79 height 17
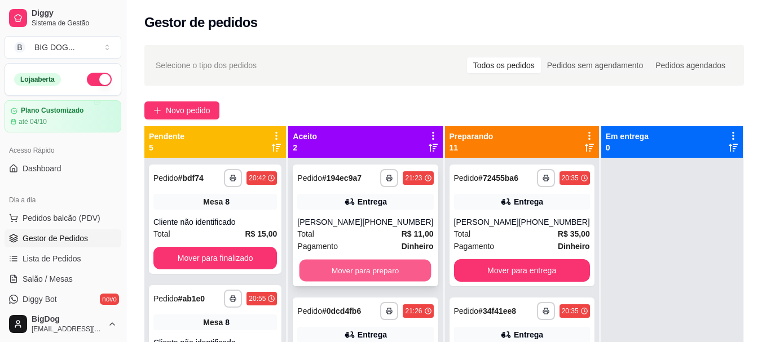
click at [355, 271] on button "Mover para preparo" at bounding box center [365, 271] width 132 height 22
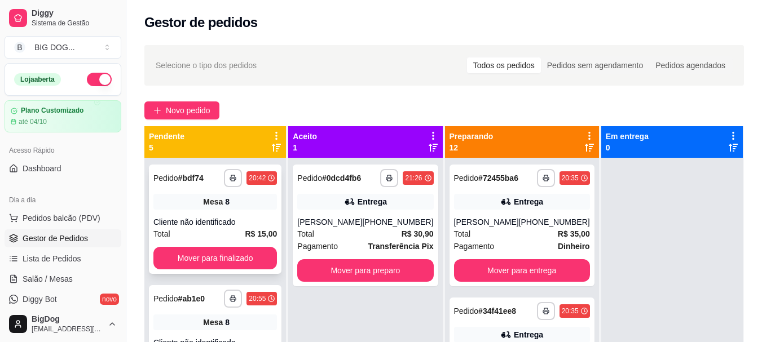
click at [243, 215] on div "**********" at bounding box center [215, 219] width 133 height 109
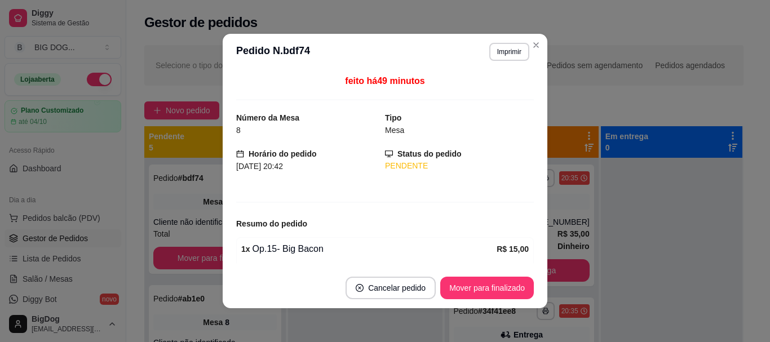
scroll to position [71, 0]
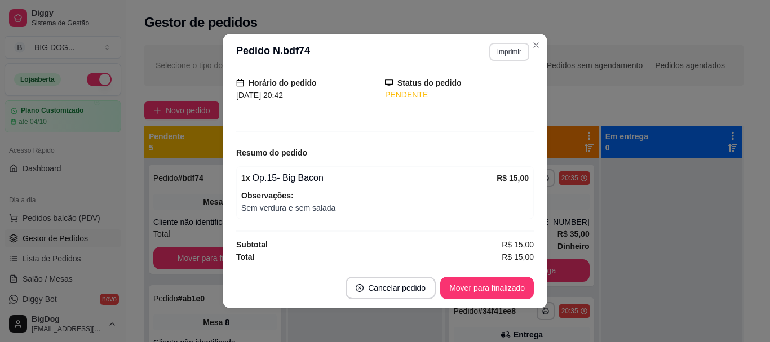
click at [508, 51] on button "Imprimir" at bounding box center [509, 52] width 40 height 18
click at [488, 89] on button "IMPRESSORA" at bounding box center [484, 90] width 79 height 17
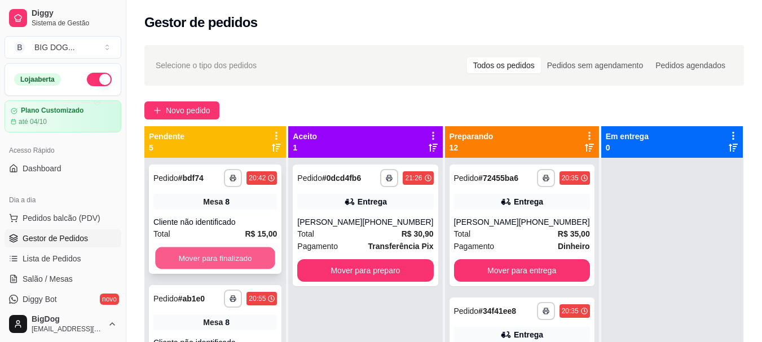
click at [222, 259] on button "Mover para finalizado" at bounding box center [215, 259] width 120 height 22
click at [247, 227] on div "Cliente não identificado" at bounding box center [214, 222] width 123 height 11
click at [205, 255] on button "Mover para finalizado" at bounding box center [215, 259] width 120 height 22
click at [237, 224] on div "Cliente não identificado" at bounding box center [214, 222] width 123 height 11
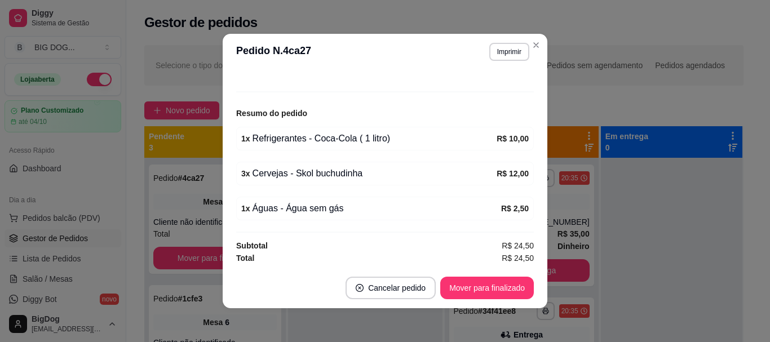
scroll to position [112, 0]
click at [456, 293] on button "Mover para finalizado" at bounding box center [487, 288] width 91 height 22
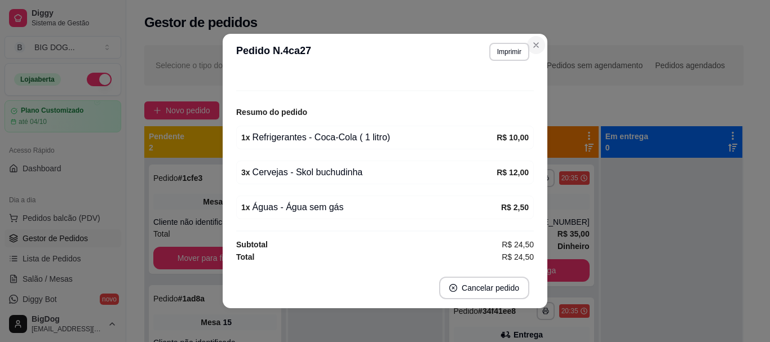
scroll to position [74, 0]
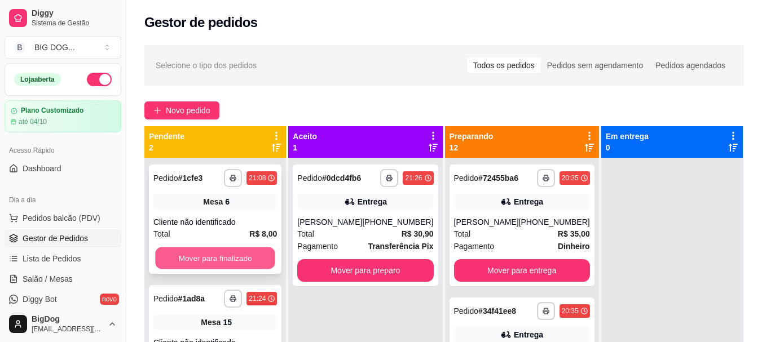
click at [218, 257] on button "Mover para finalizado" at bounding box center [215, 259] width 120 height 22
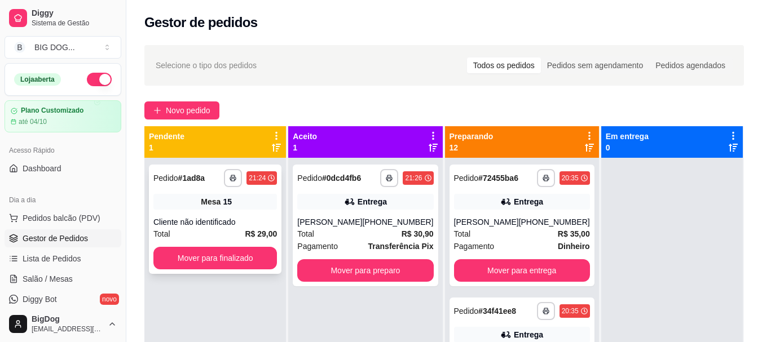
click at [233, 238] on div "Total R$ 29,00" at bounding box center [214, 234] width 123 height 12
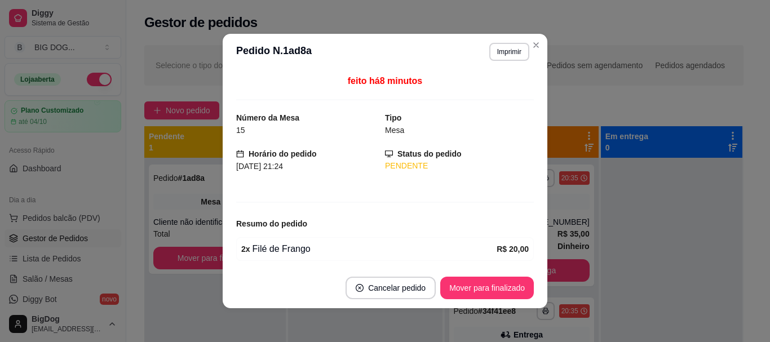
scroll to position [77, 0]
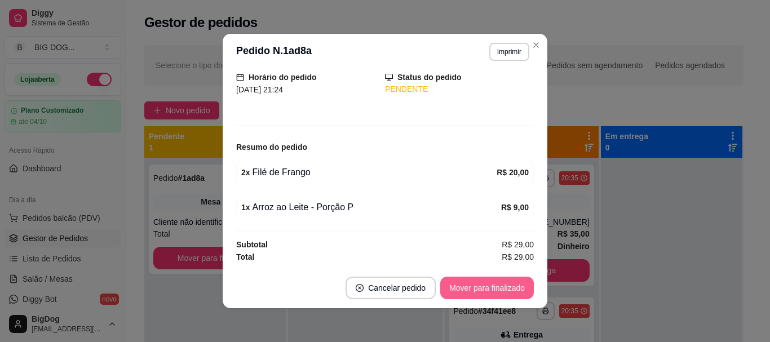
click at [468, 291] on button "Mover para finalizado" at bounding box center [487, 288] width 94 height 23
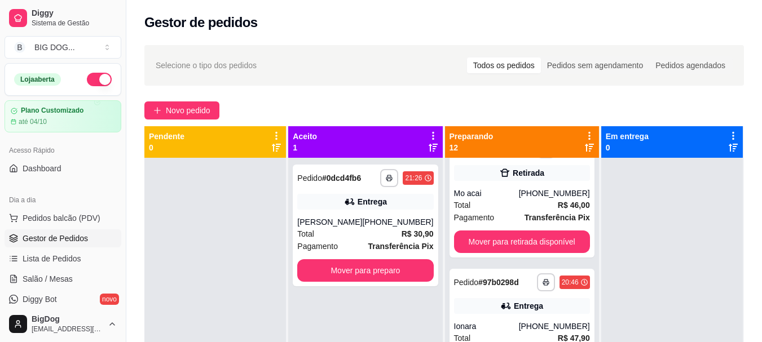
scroll to position [606, 0]
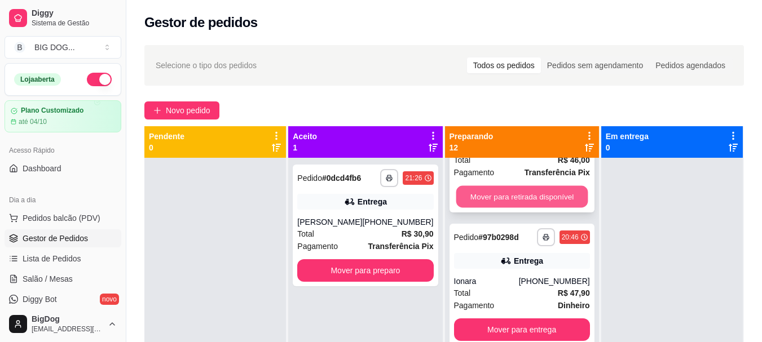
click at [542, 201] on button "Mover para retirada disponível" at bounding box center [522, 197] width 132 height 22
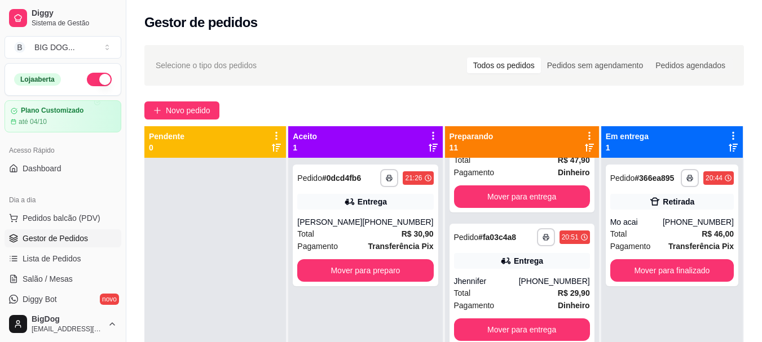
scroll to position [473, 0]
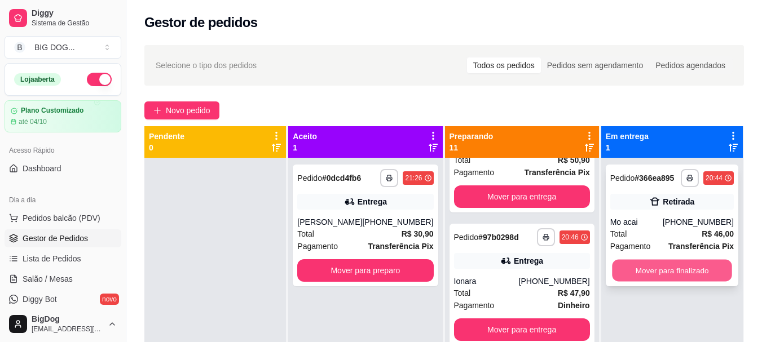
click at [634, 275] on button "Mover para finalizado" at bounding box center [672, 271] width 120 height 22
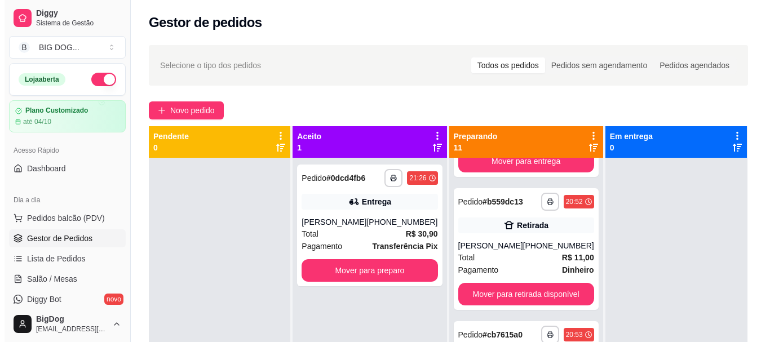
scroll to position [783, 0]
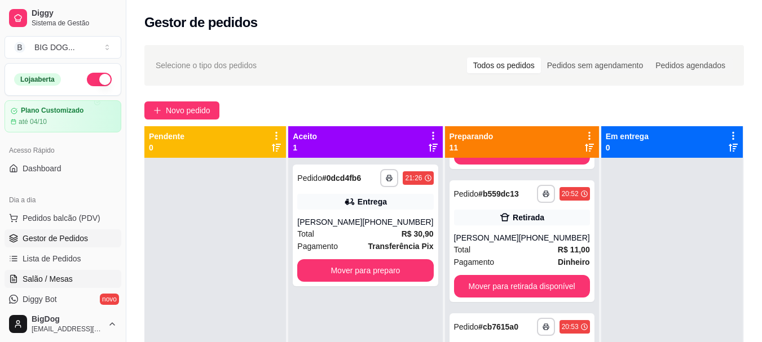
click at [48, 276] on span "Salão / Mesas" at bounding box center [48, 278] width 50 height 11
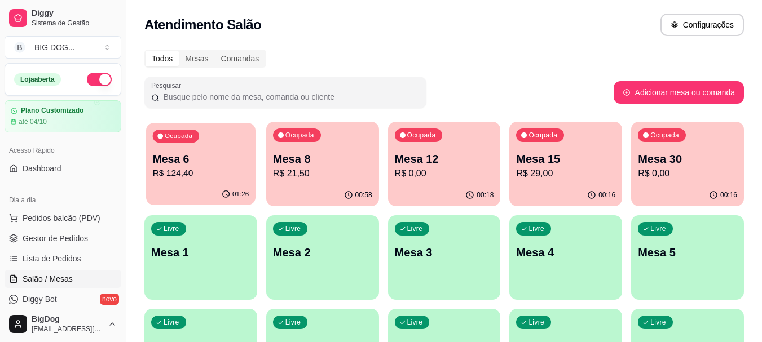
click at [205, 175] on p "R$ 124,40" at bounding box center [201, 173] width 96 height 13
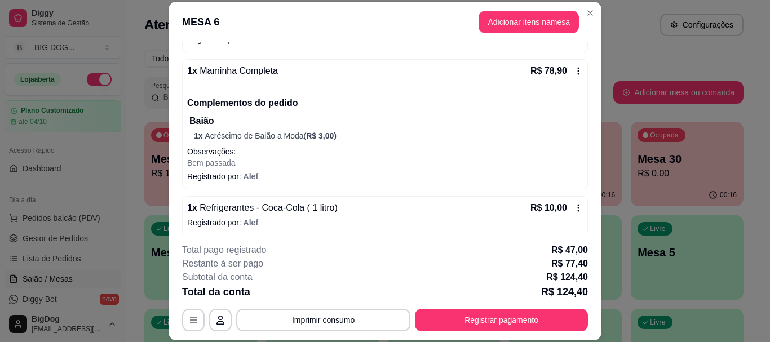
scroll to position [326, 0]
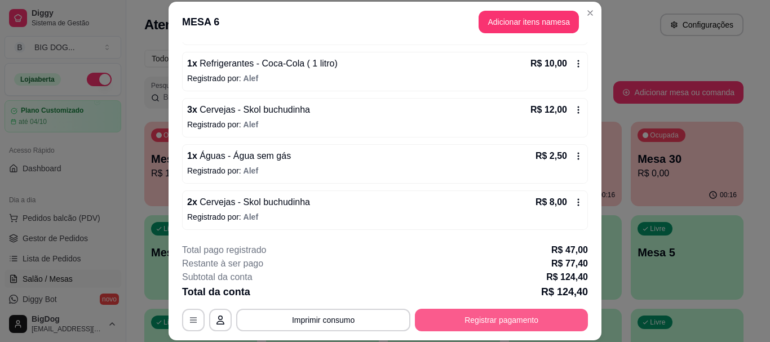
click at [493, 321] on button "Registrar pagamento" at bounding box center [501, 320] width 173 height 23
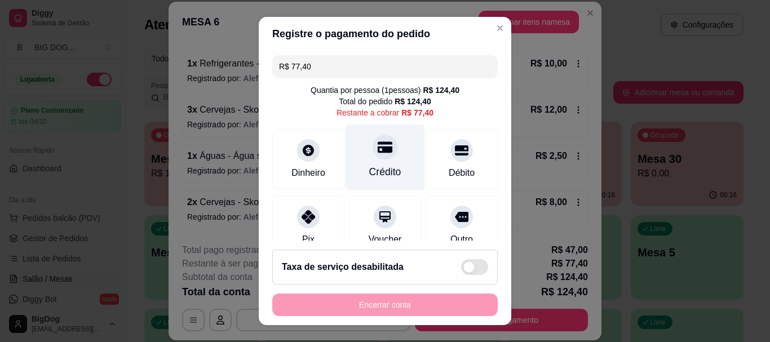
click at [378, 154] on icon at bounding box center [385, 147] width 15 height 15
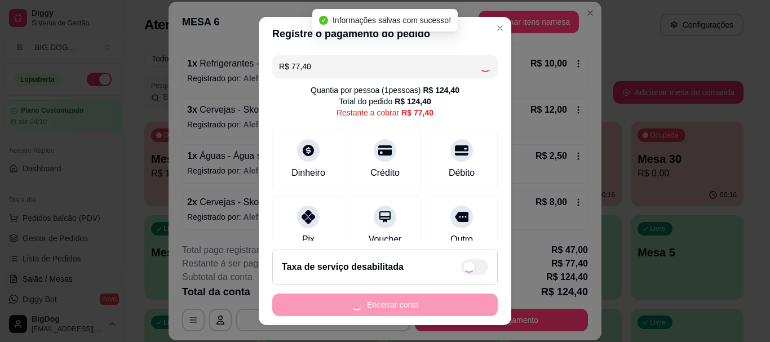
type input "R$ 0,00"
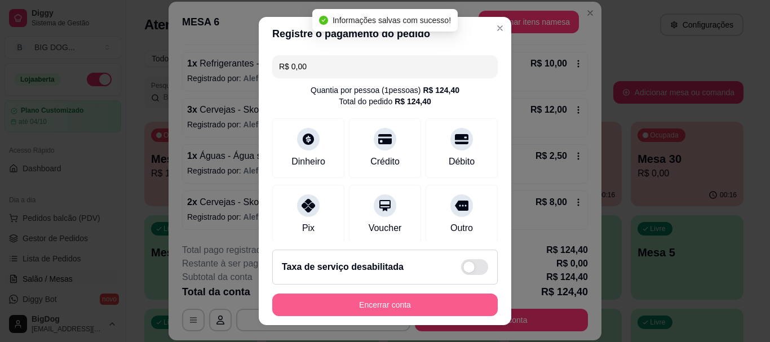
click at [394, 303] on button "Encerrar conta" at bounding box center [385, 305] width 226 height 23
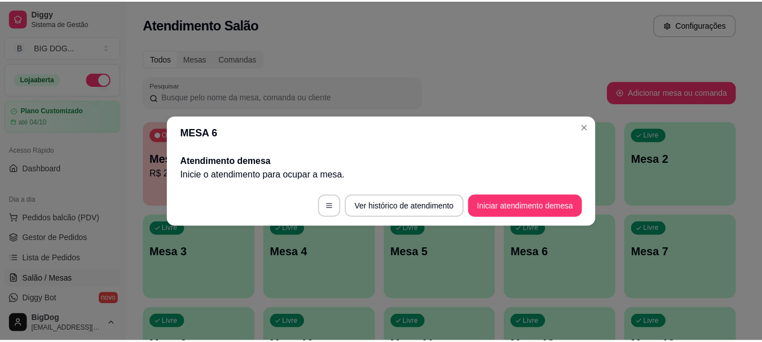
scroll to position [0, 0]
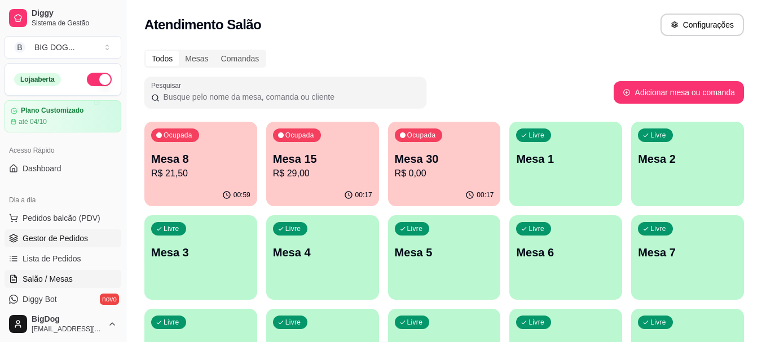
click at [74, 245] on link "Gestor de Pedidos" at bounding box center [63, 239] width 117 height 18
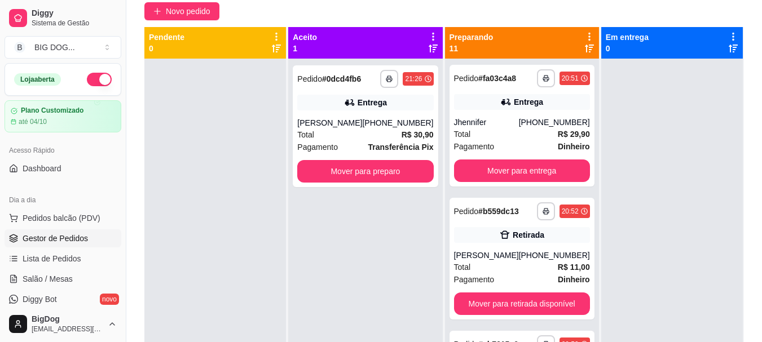
scroll to position [671, 0]
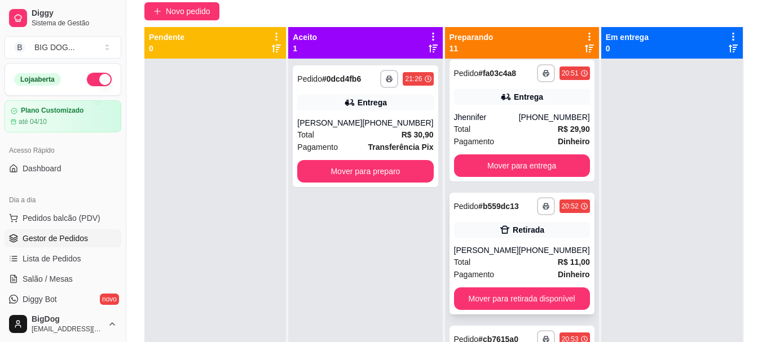
click at [558, 259] on strong "R$ 11,00" at bounding box center [574, 262] width 32 height 9
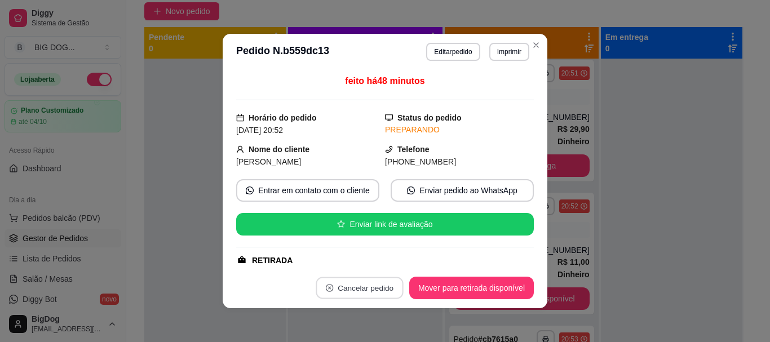
click at [383, 293] on button "Cancelar pedido" at bounding box center [359, 288] width 87 height 22
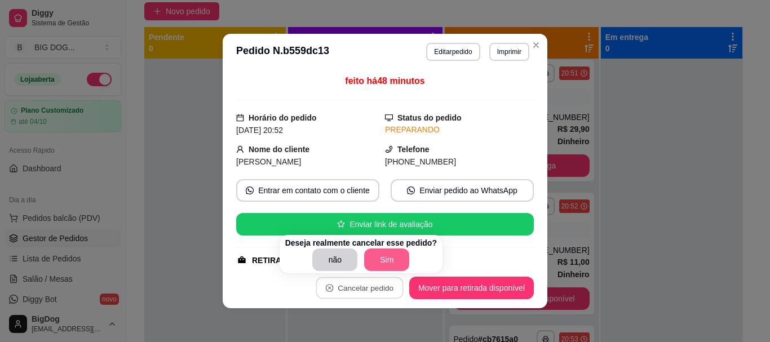
click at [379, 262] on button "Sim" at bounding box center [386, 260] width 45 height 23
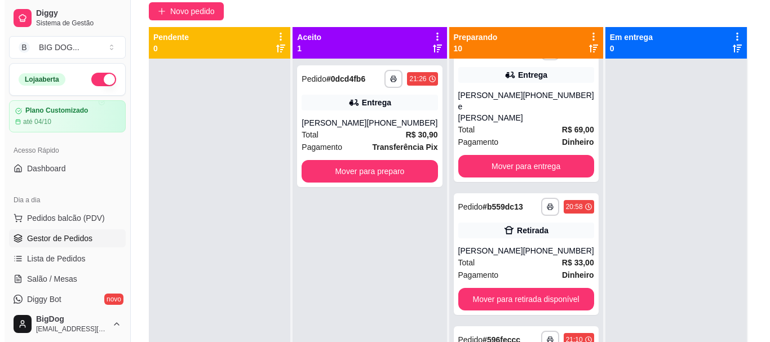
scroll to position [859, 0]
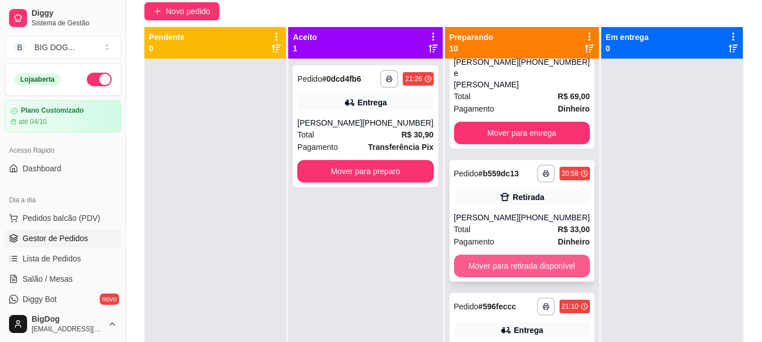
click at [544, 255] on button "Mover para retirada disponível" at bounding box center [522, 266] width 136 height 23
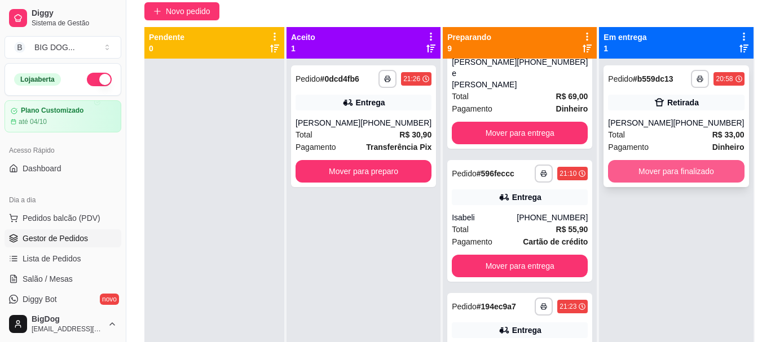
click at [679, 166] on button "Mover para finalizado" at bounding box center [676, 171] width 136 height 23
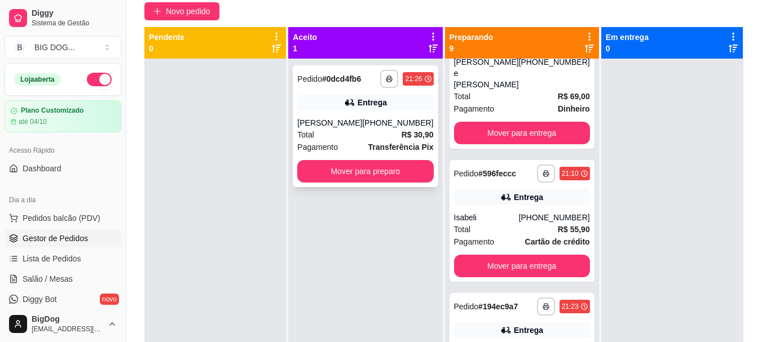
click at [338, 142] on span "Pagamento" at bounding box center [317, 147] width 41 height 12
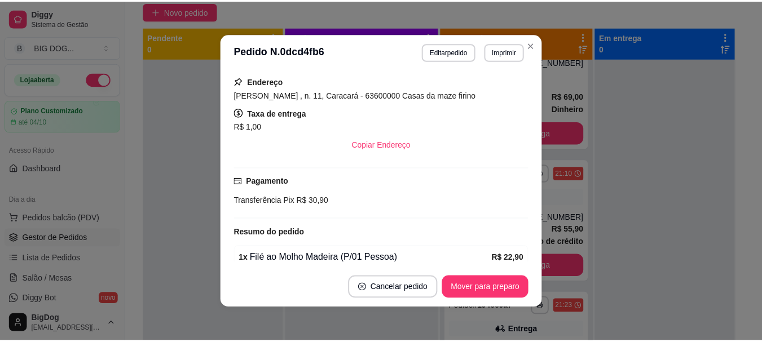
scroll to position [284, 0]
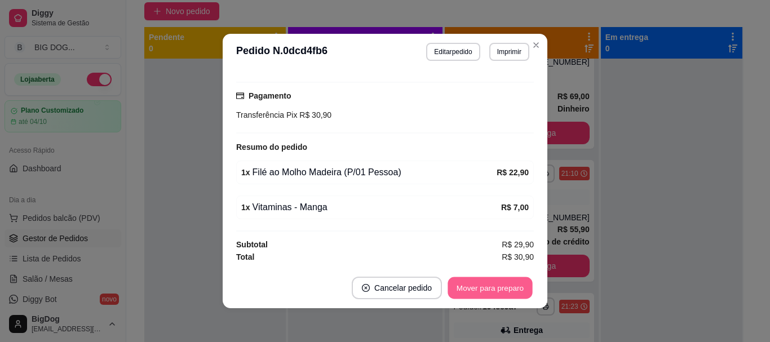
click at [485, 290] on button "Mover para preparo" at bounding box center [490, 288] width 85 height 22
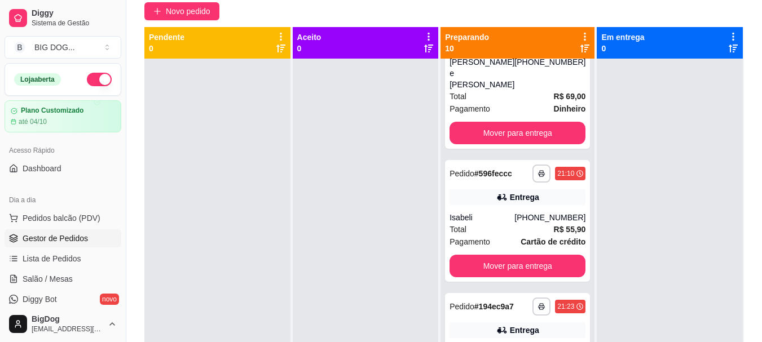
scroll to position [0, 0]
